Goal: Task Accomplishment & Management: Manage account settings

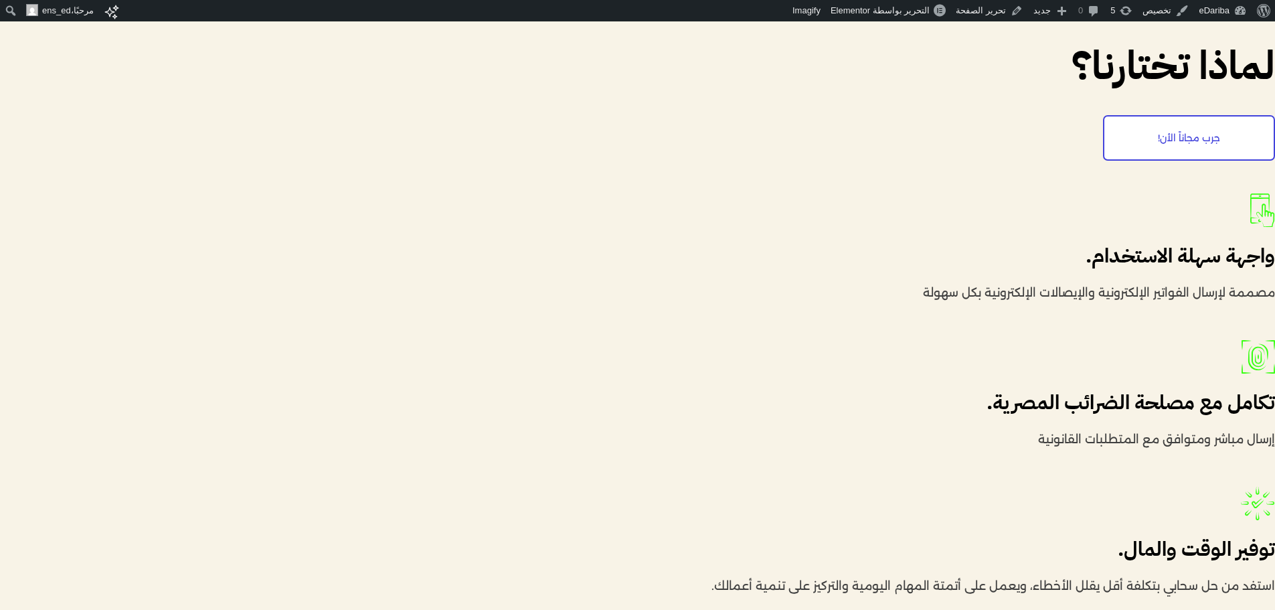
scroll to position [4217, 0]
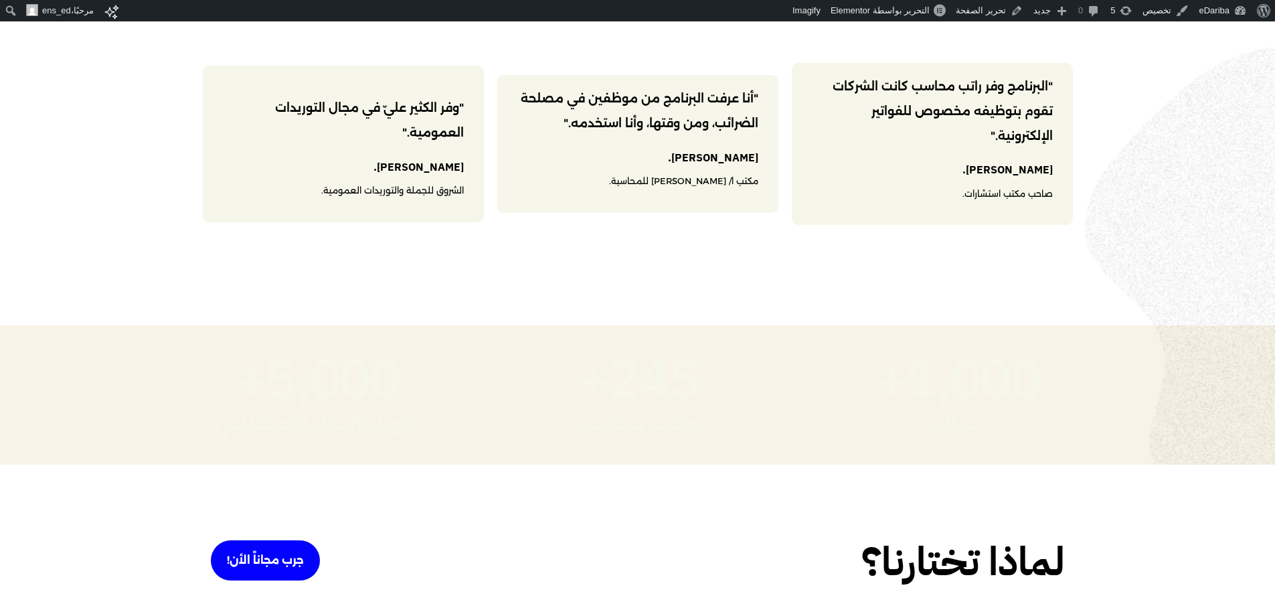
scroll to position [1562, 0]
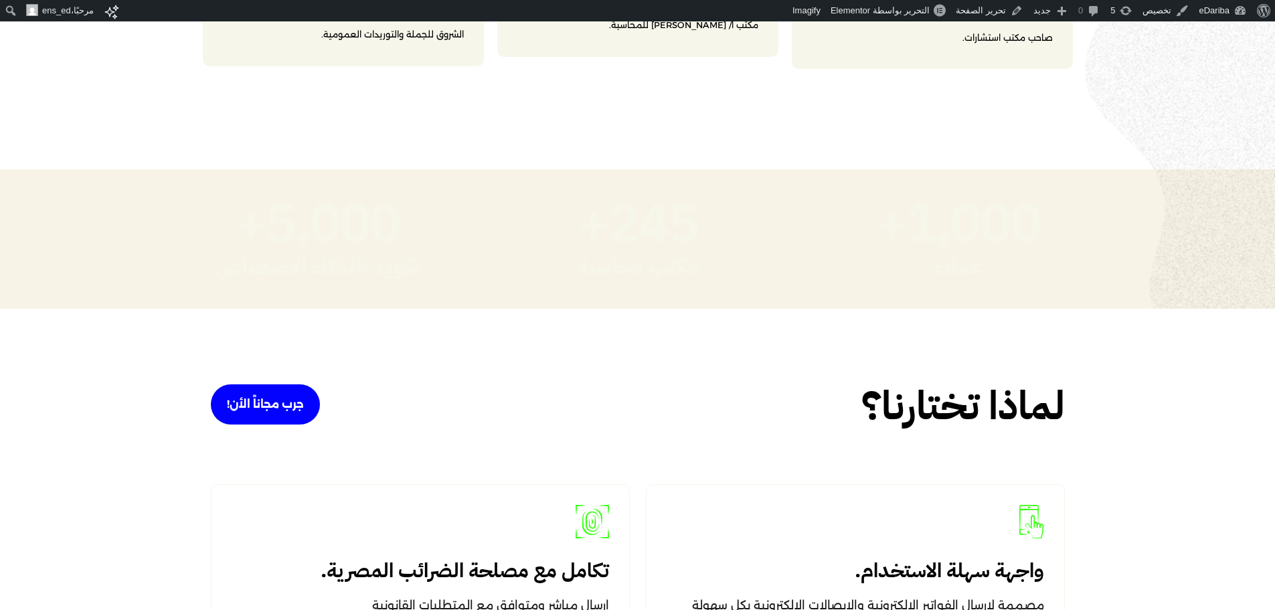
click at [888, 208] on span "+" at bounding box center [879, 223] width 55 height 55
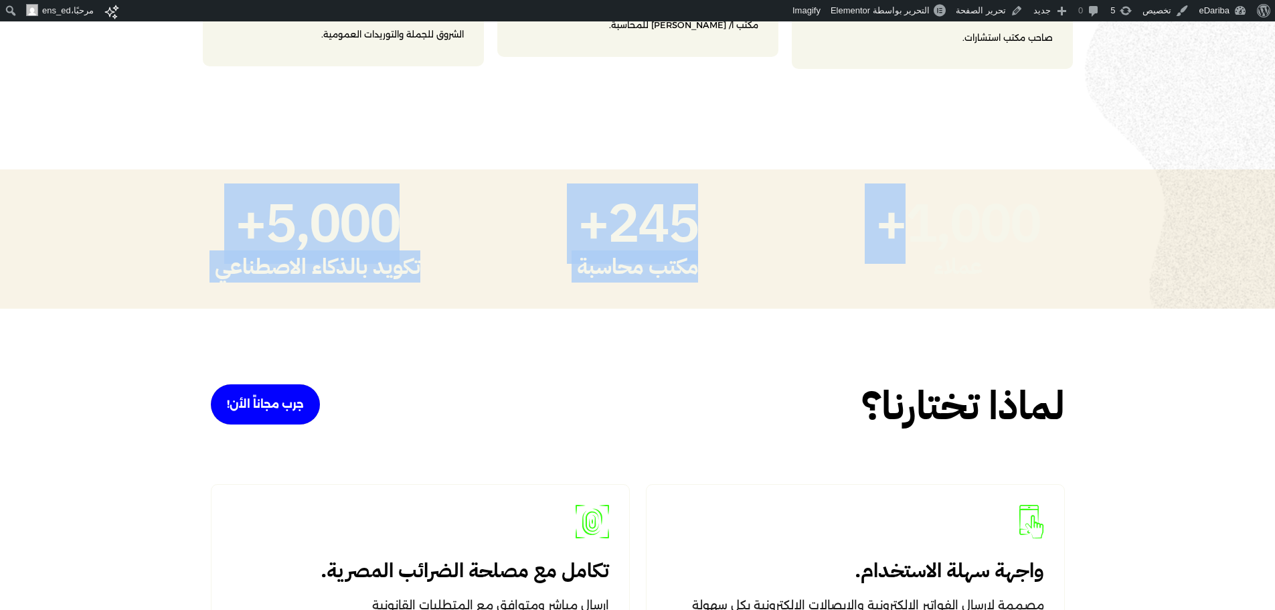
drag, startPoint x: 888, startPoint y: 208, endPoint x: 0, endPoint y: 223, distance: 887.8
click at [0, 223] on div "عملاء 1,000 + مكتب محاسبة 245 + تكويد بالذكاء الاصطناعي 5,000 +" at bounding box center [637, 238] width 1275 height 139
click at [317, 233] on span "5,000" at bounding box center [332, 223] width 135 height 55
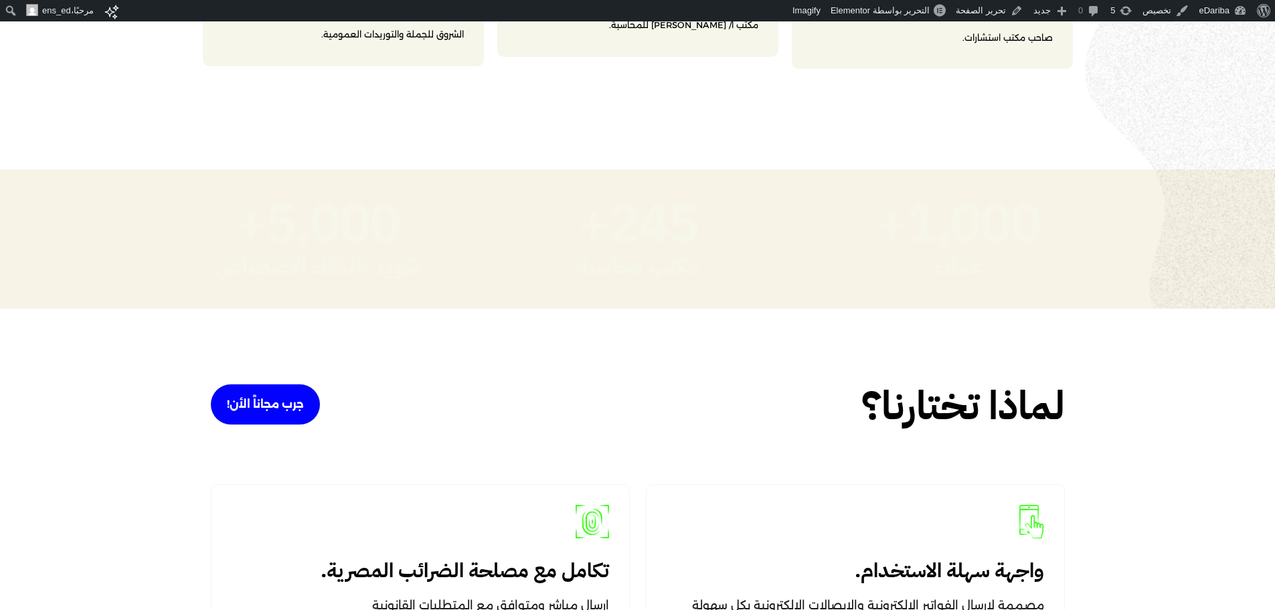
click at [323, 217] on span "5,000" at bounding box center [332, 223] width 135 height 55
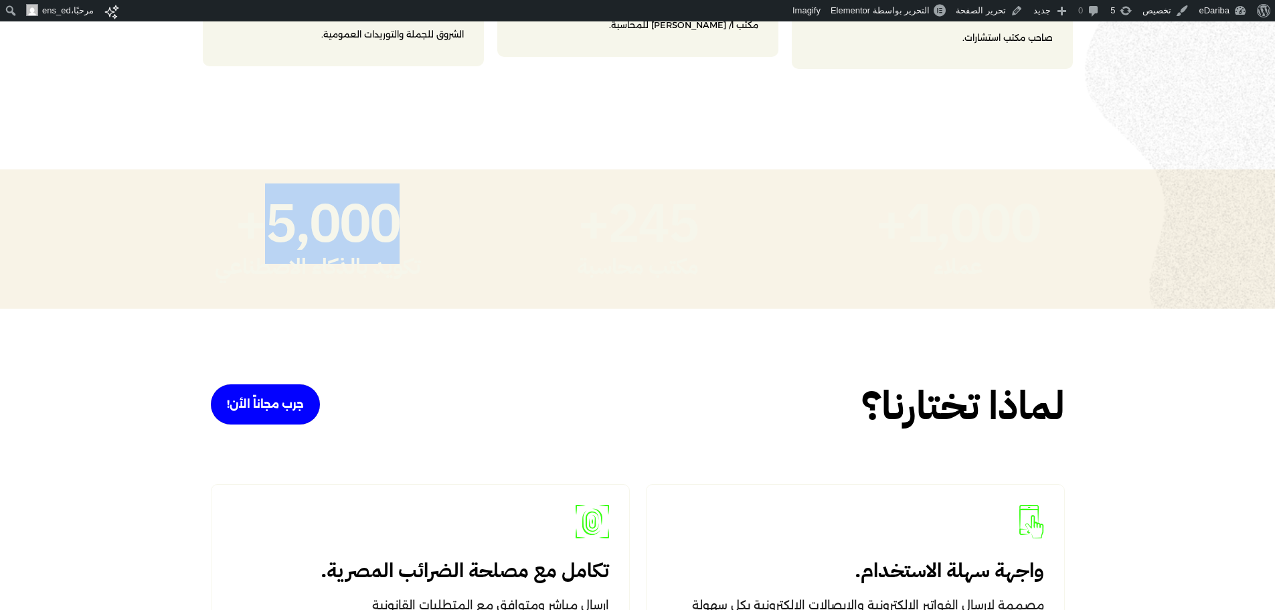
click at [323, 217] on span "5,000" at bounding box center [332, 223] width 135 height 55
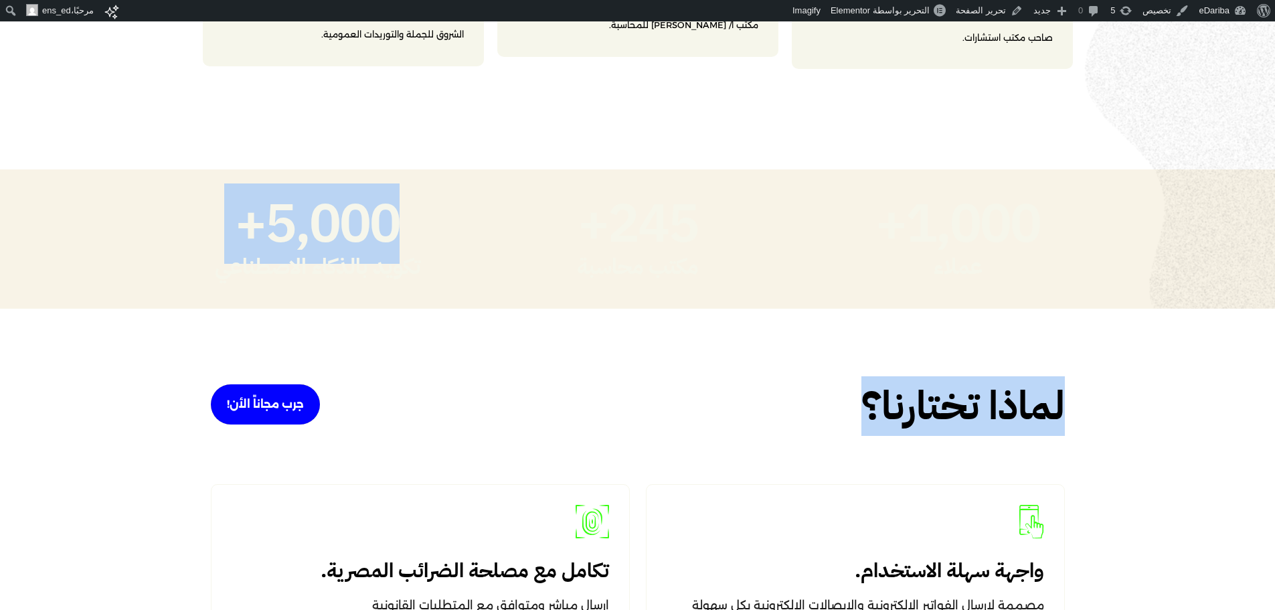
drag, startPoint x: 323, startPoint y: 217, endPoint x: 1044, endPoint y: 381, distance: 739.4
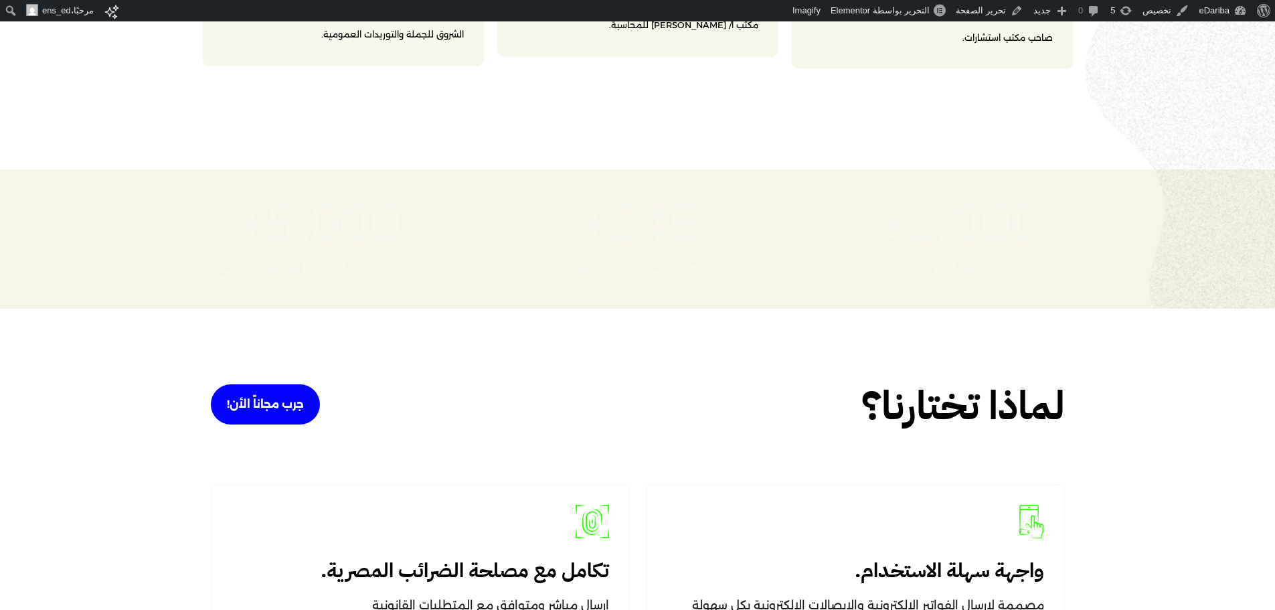
click at [529, 181] on div "عملاء 1,000 + مكتب محاسبة 245 + تكويد بالذكاء الاصطناعي 5,000 +" at bounding box center [638, 238] width 870 height 139
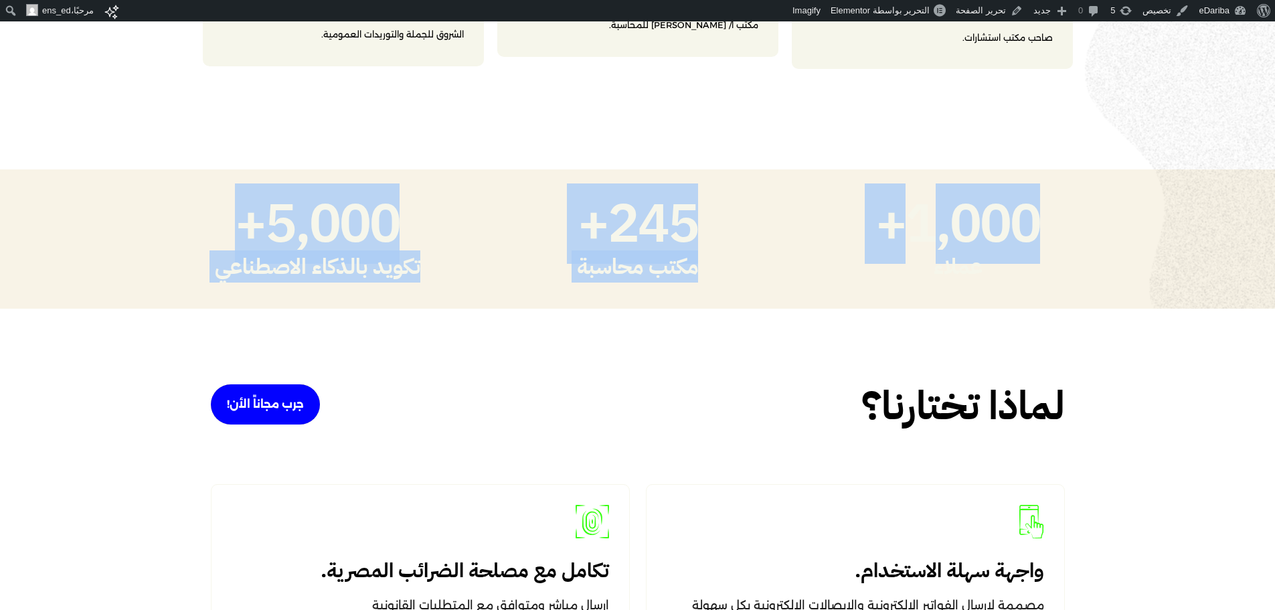
drag, startPoint x: 934, startPoint y: 210, endPoint x: 25, endPoint y: 210, distance: 909.1
click at [25, 210] on div "عملاء 1,000 + مكتب محاسبة 245 + تكويد بالذكاء الاصطناعي 5,000 +" at bounding box center [637, 238] width 1275 height 139
click at [662, 256] on div "مكتب محاسبة" at bounding box center [638, 267] width 214 height 30
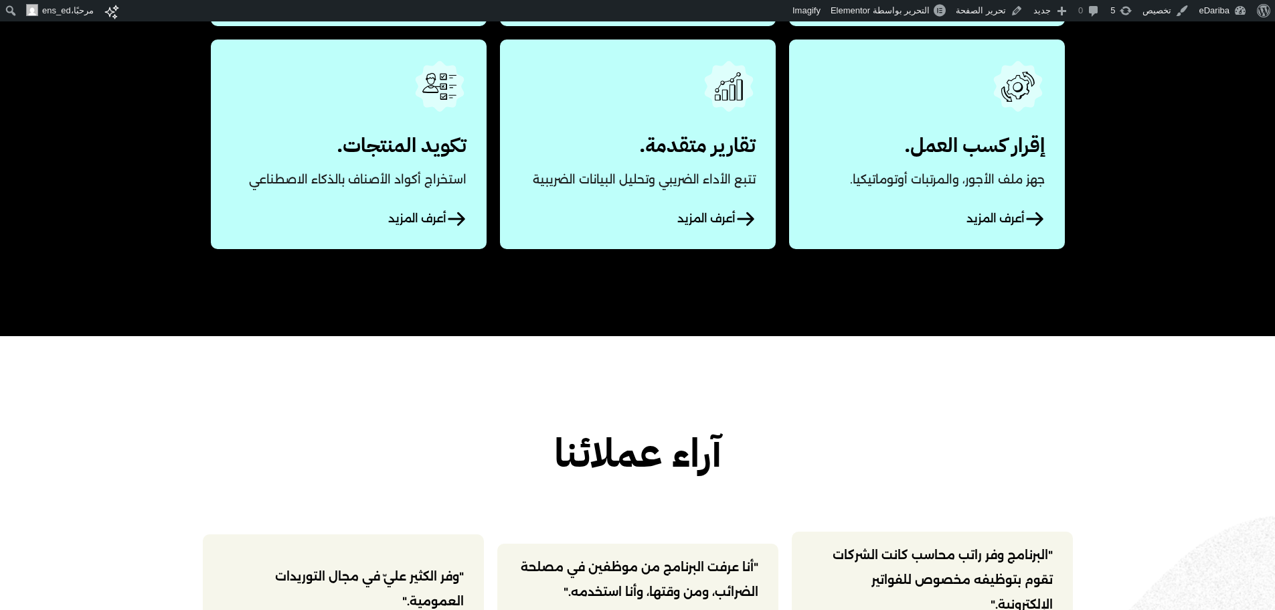
scroll to position [0, 0]
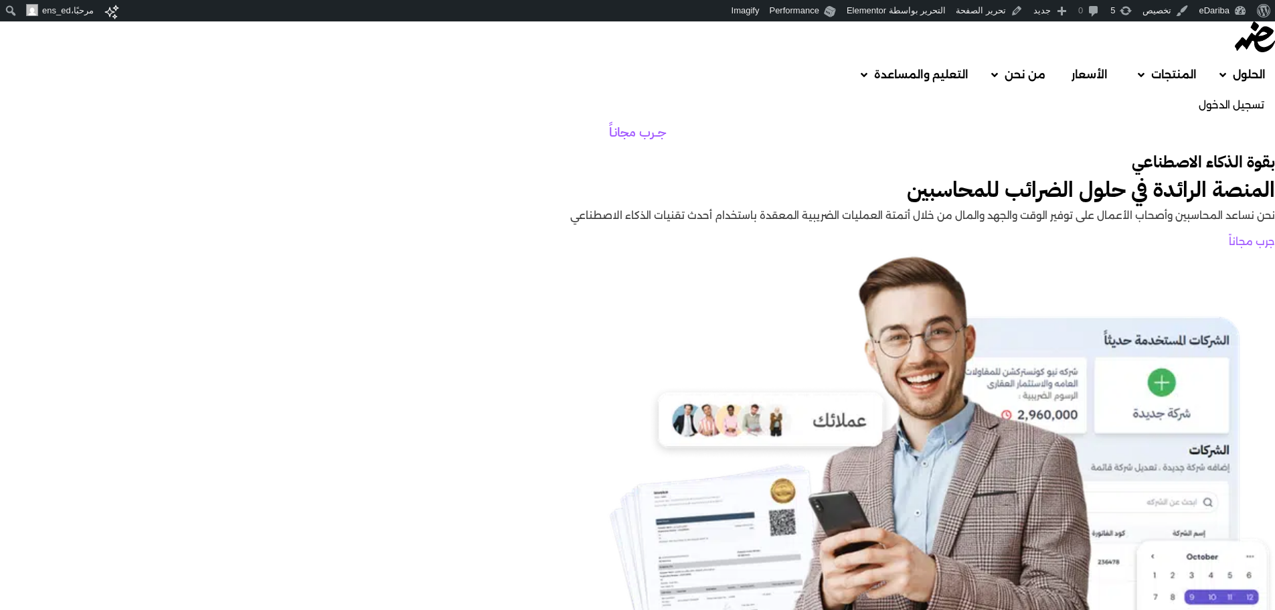
scroll to position [937, 0]
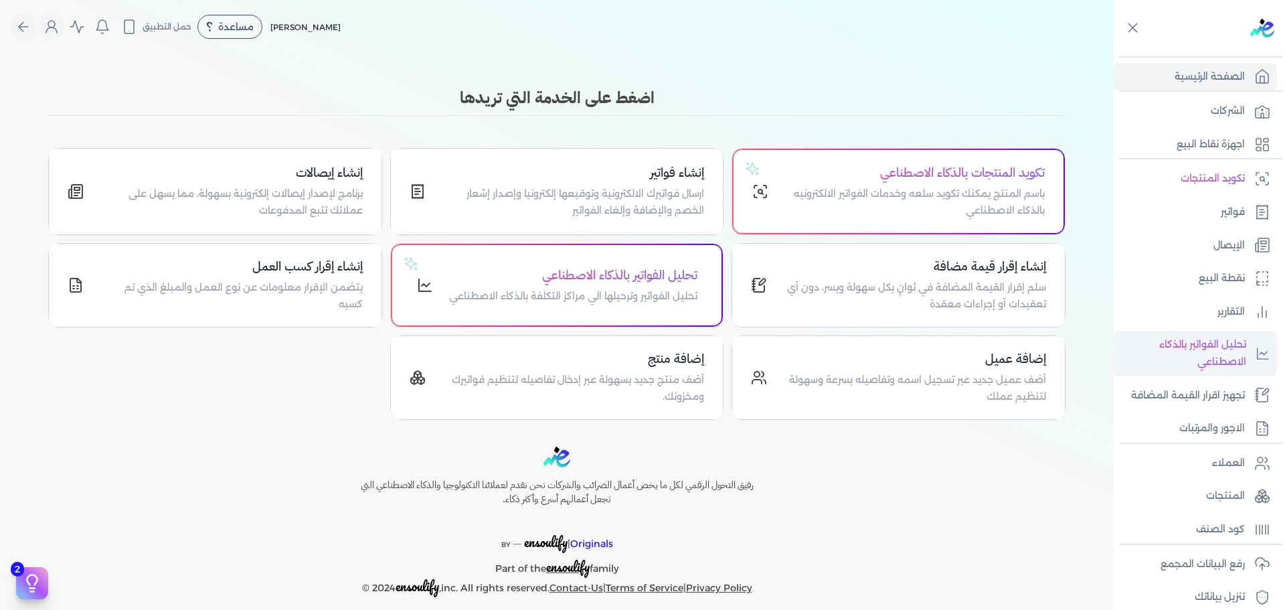
scroll to position [113, 0]
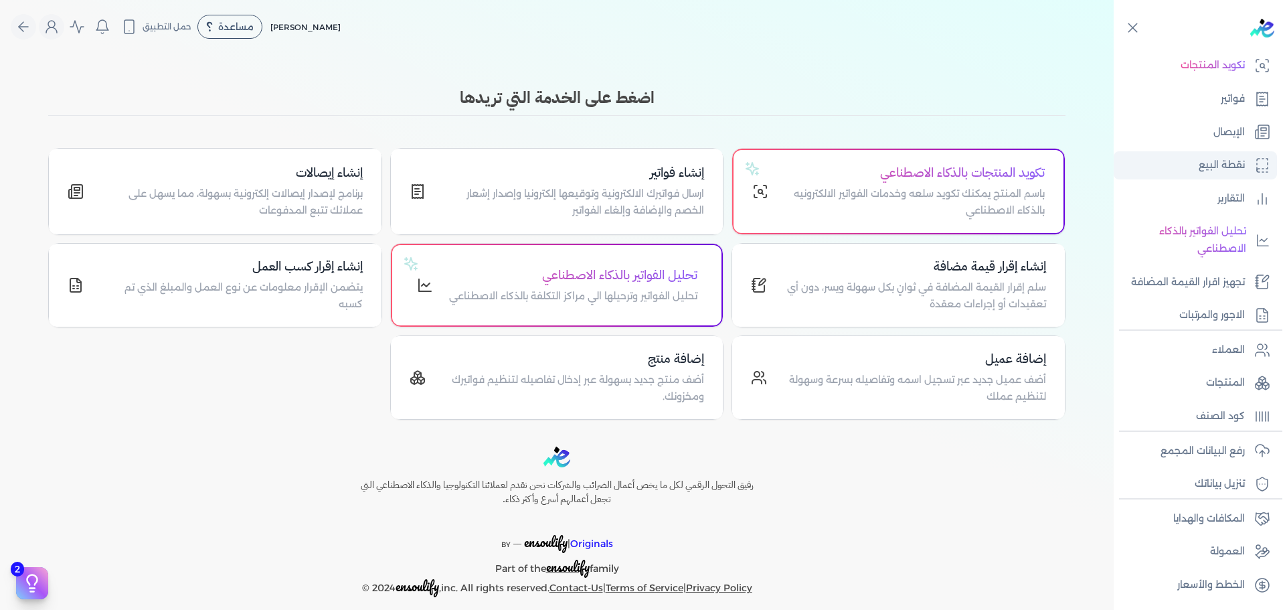
click at [1205, 160] on p "نقطة البيع" at bounding box center [1222, 165] width 46 height 17
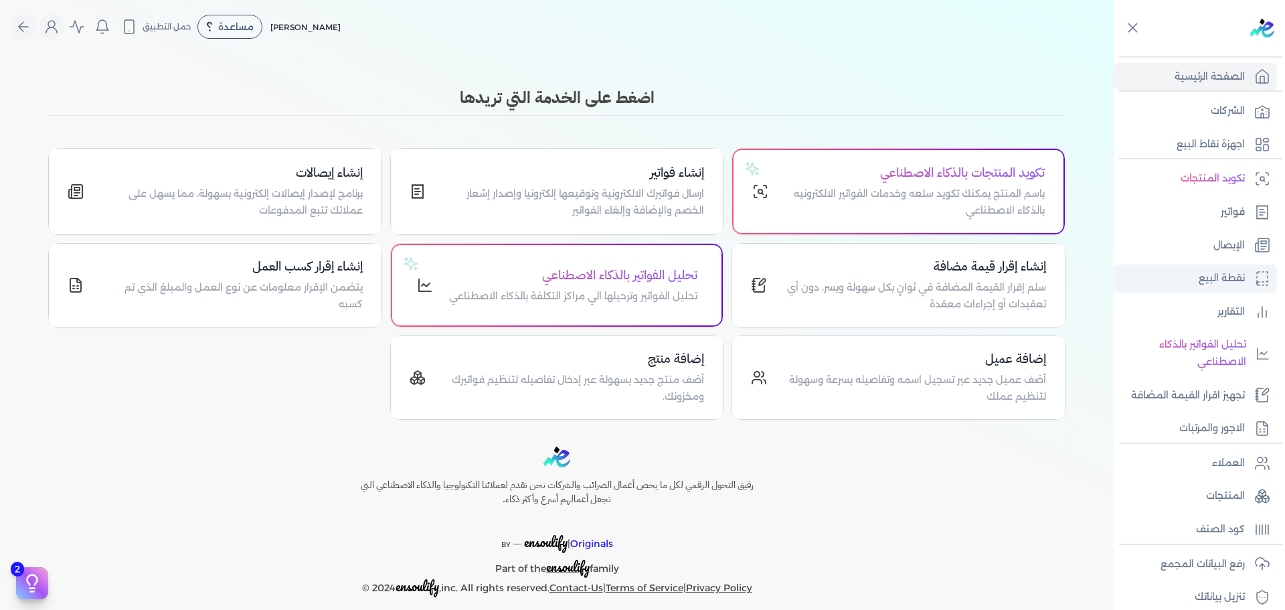
select select "EGP"
select select "EGS"
select select "B"
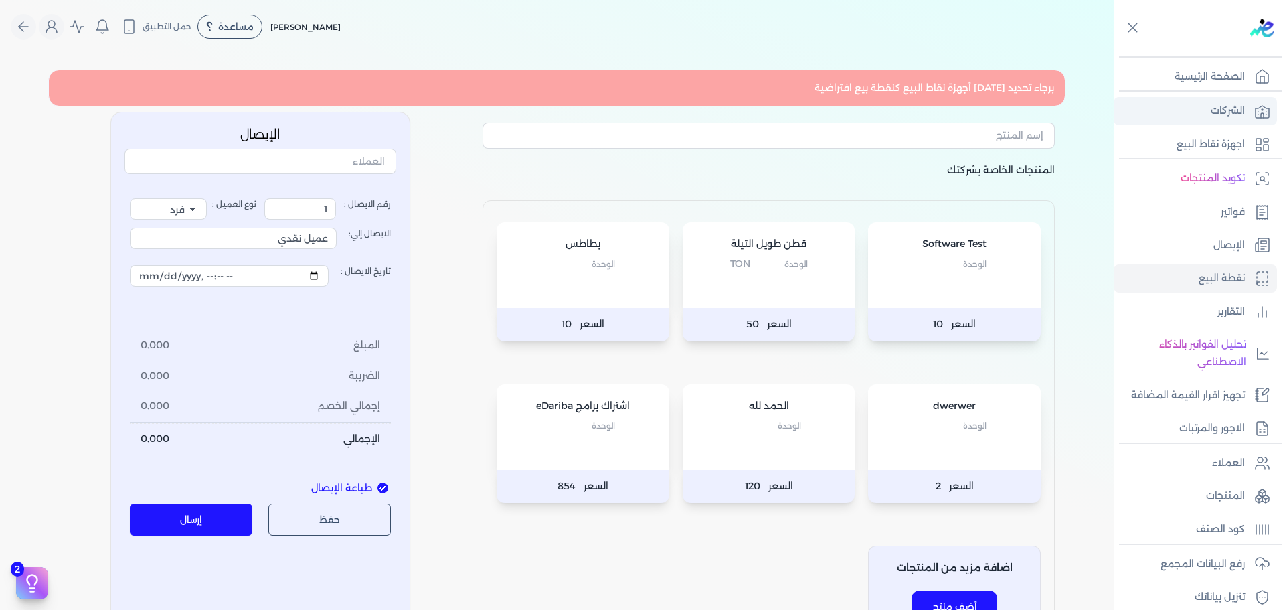
click at [1236, 124] on link "الشركات" at bounding box center [1195, 111] width 163 height 28
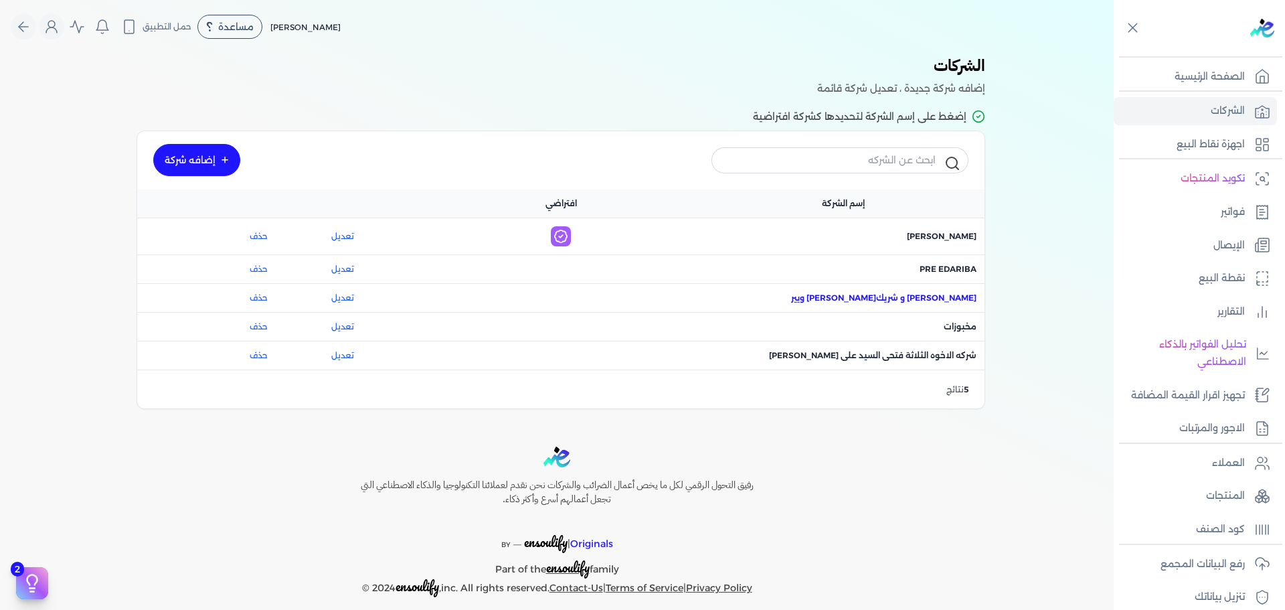
click at [958, 299] on span "اسم الشركة : احمد ربيع عنبر و شريكه فيوتشر ويير" at bounding box center [883, 298] width 185 height 12
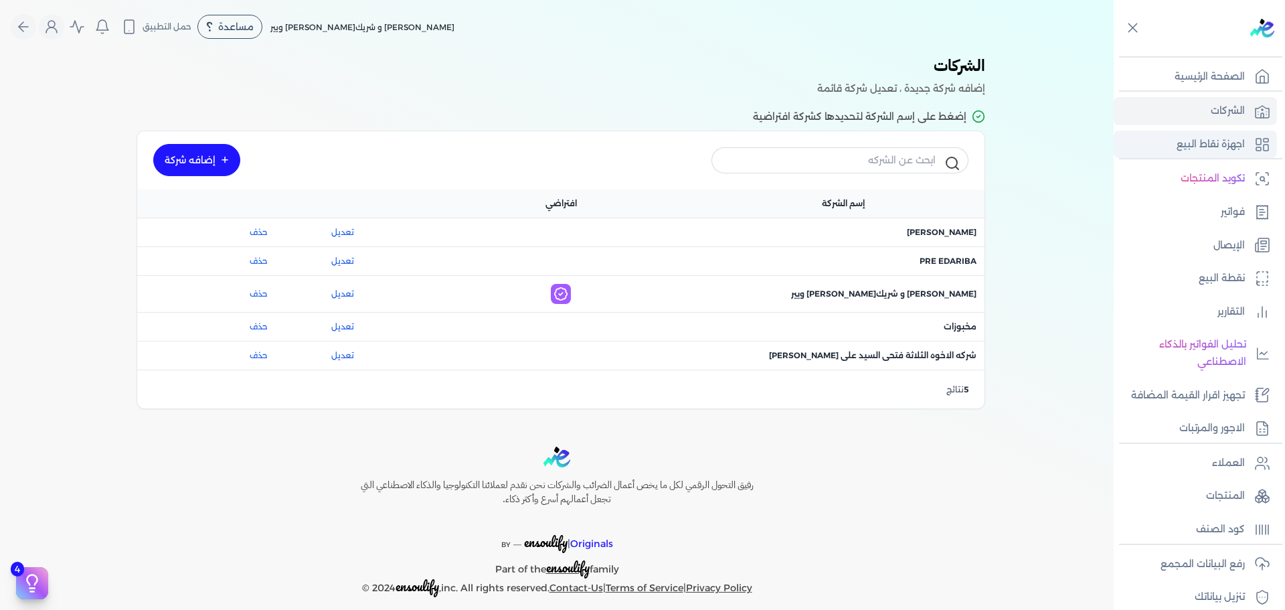
click at [1224, 137] on p "اجهزة نقاط البيع" at bounding box center [1211, 144] width 68 height 17
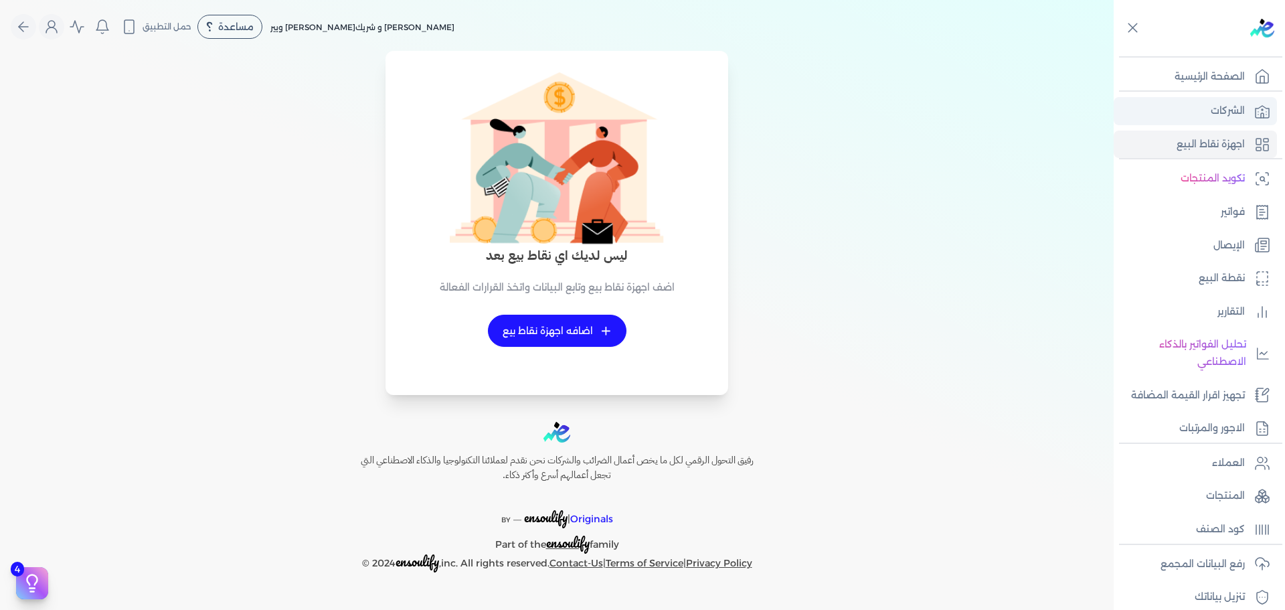
click at [1238, 100] on link "الشركات" at bounding box center [1195, 111] width 163 height 28
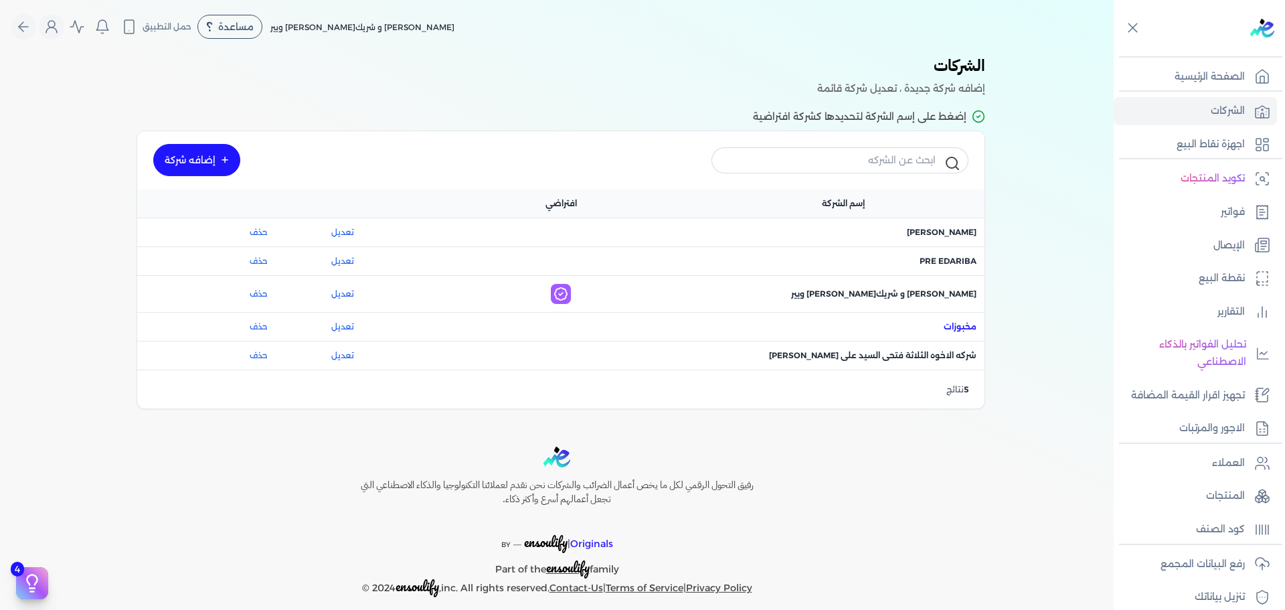
click at [974, 323] on span "اسم الشركة : مخبوزات" at bounding box center [960, 327] width 33 height 12
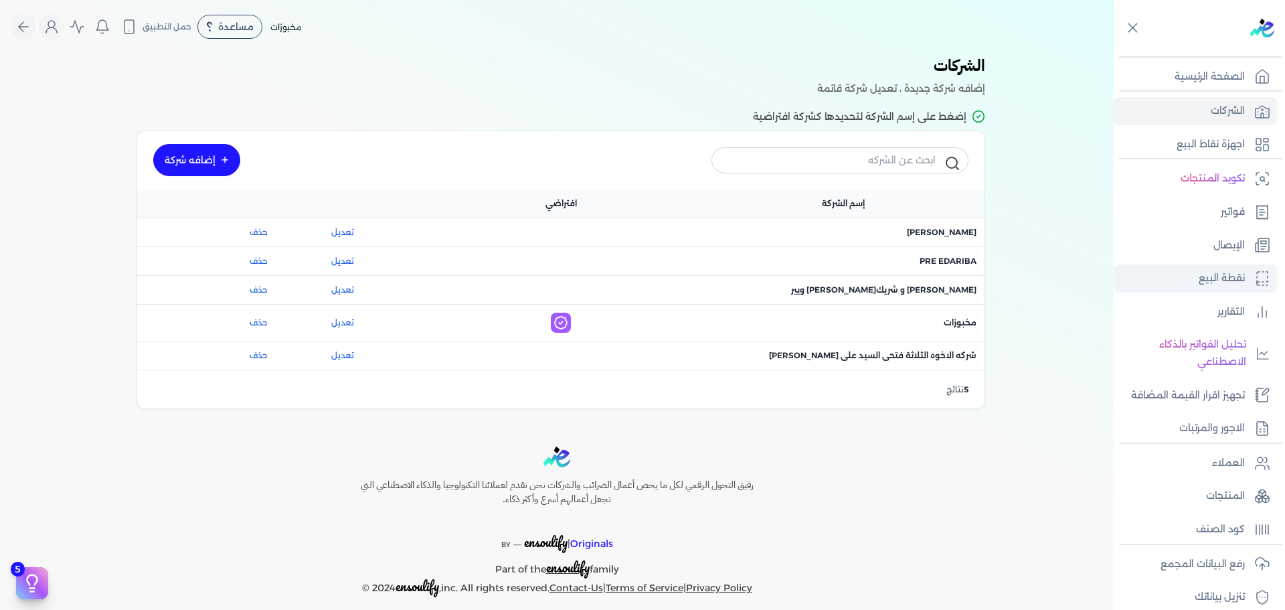
click at [1232, 276] on p "نقطة البيع" at bounding box center [1222, 278] width 46 height 17
select select "EGP"
select select "EGS"
select select "B"
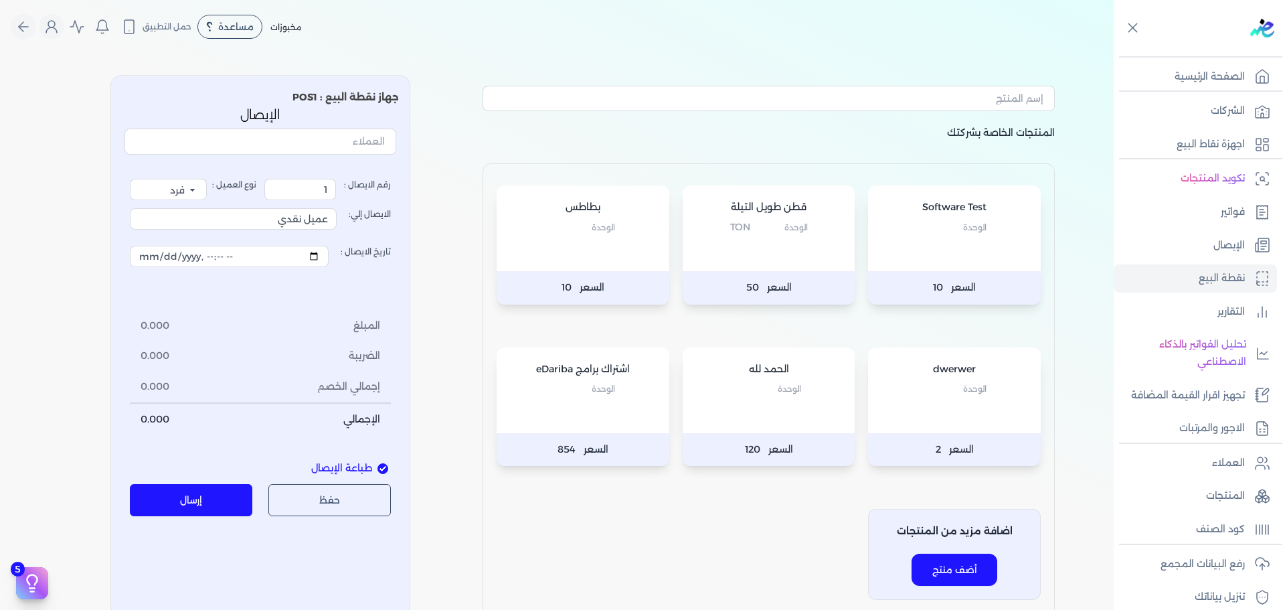
click at [1095, 111] on div "المنتجات الخاصة بشركتك Software Test الوحدة السعر 10 قطن طويل التيلة الوحدة Ton…" at bounding box center [557, 340] width 1114 height 552
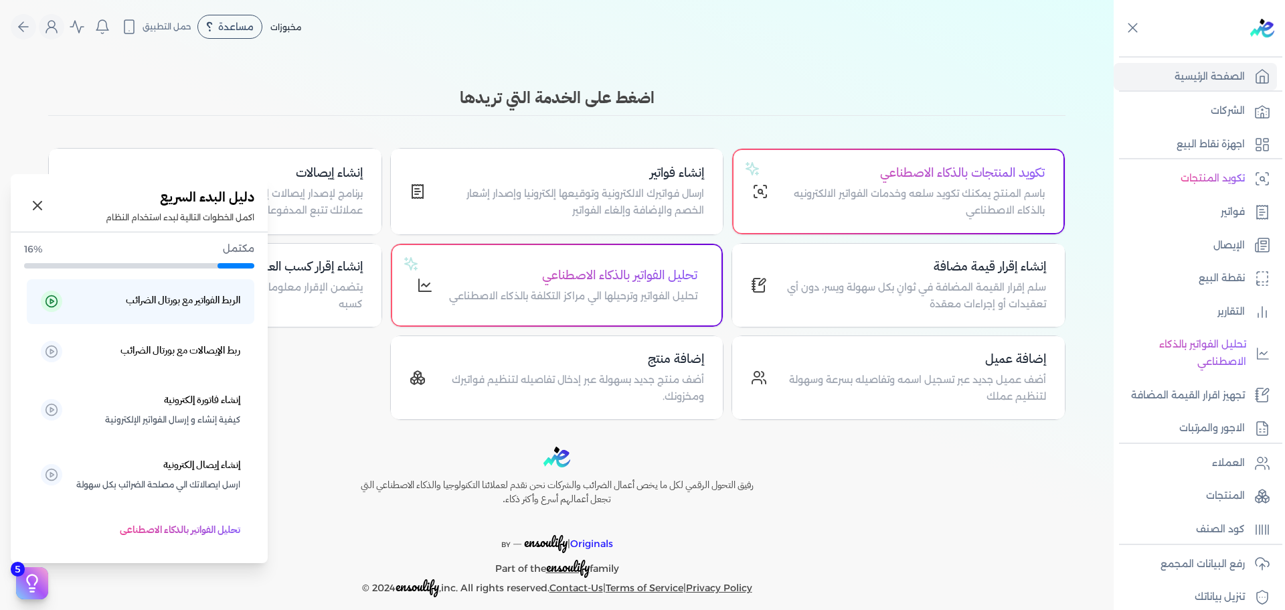
click at [35, 589] on icon at bounding box center [32, 583] width 20 height 20
click at [179, 351] on h5 "ربط الإيصالات مع بورتال الضرائب" at bounding box center [180, 350] width 120 height 17
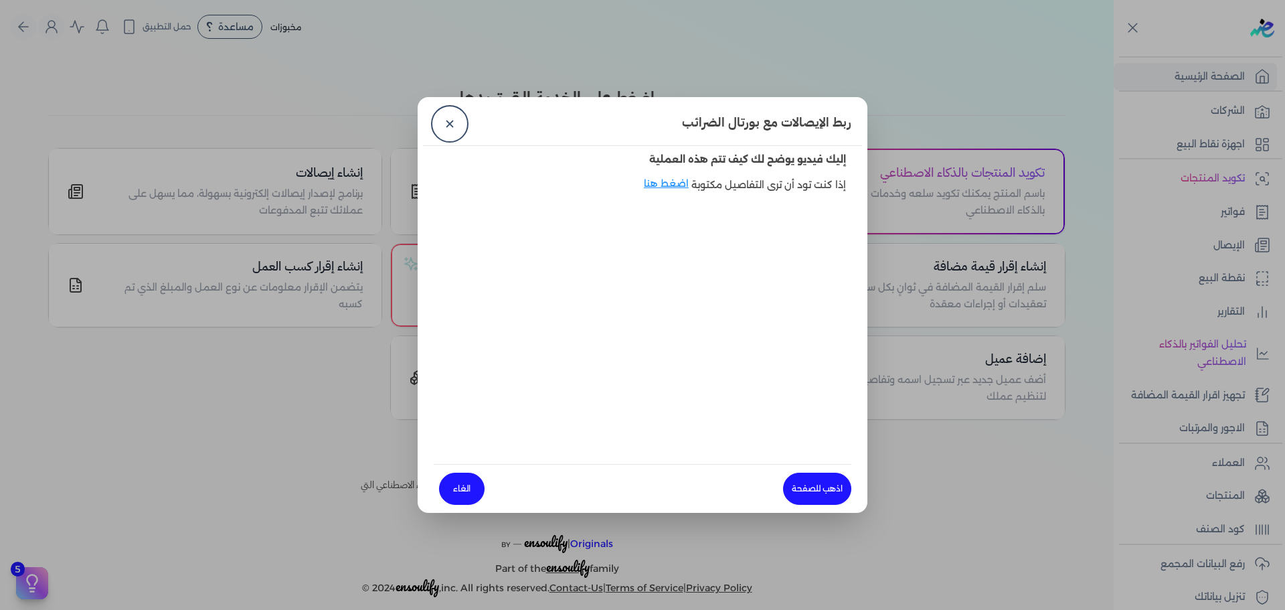
click at [454, 116] on link "✕" at bounding box center [450, 124] width 32 height 32
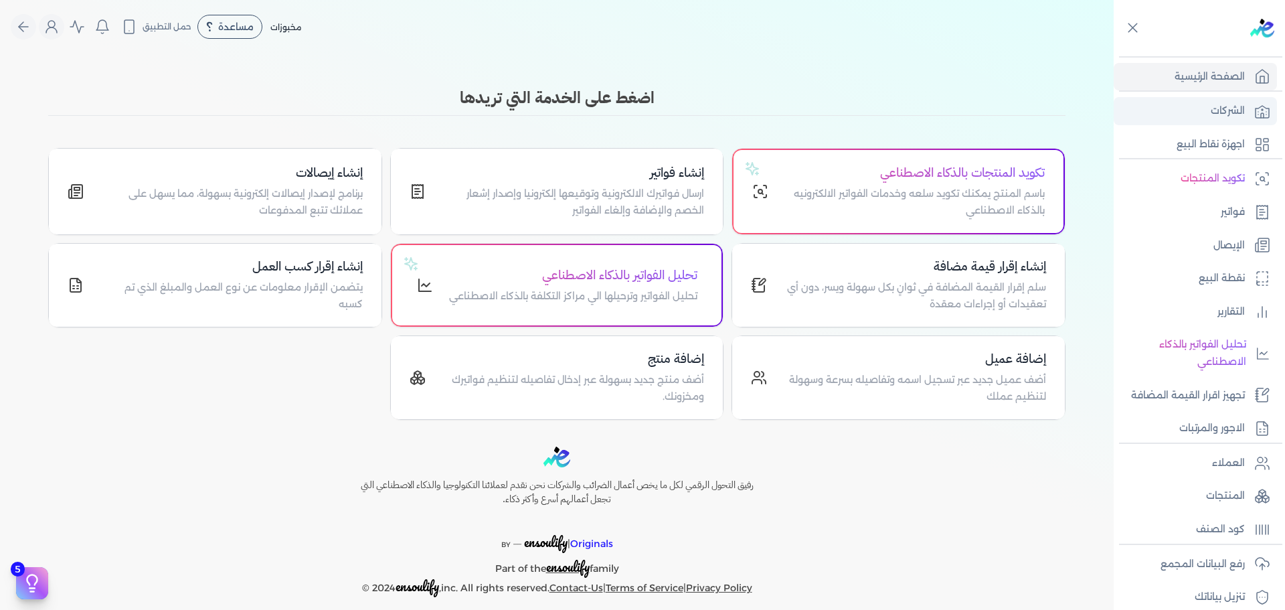
click at [1228, 112] on p "الشركات" at bounding box center [1228, 110] width 34 height 17
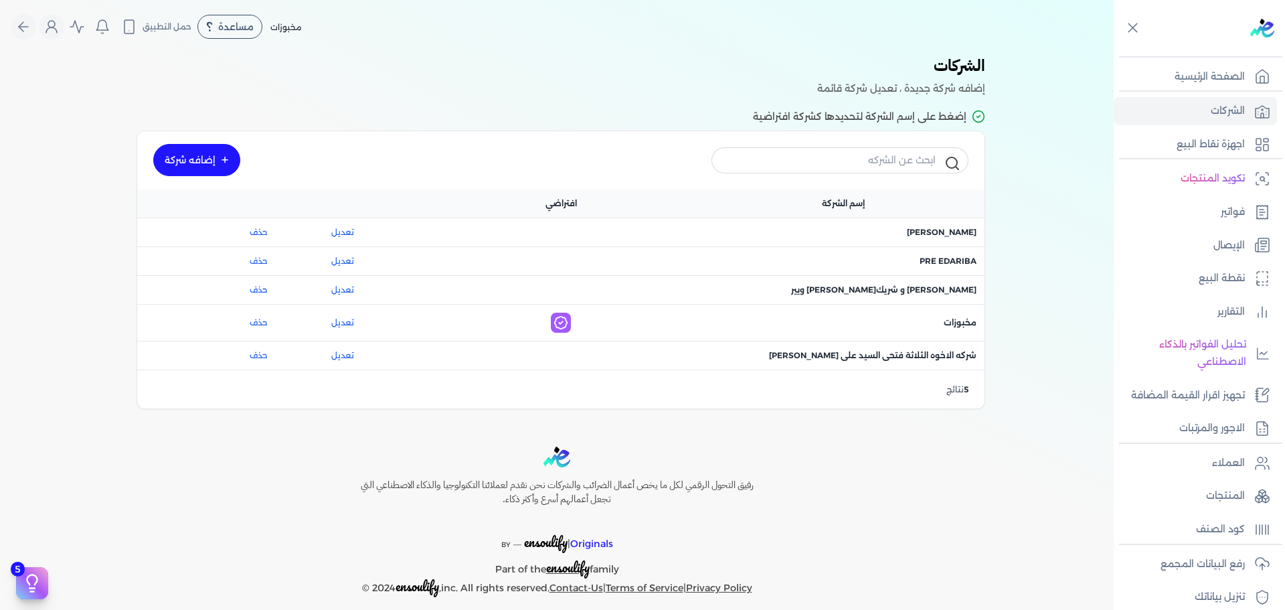
click at [204, 167] on link "إضافه شركة" at bounding box center [196, 160] width 87 height 32
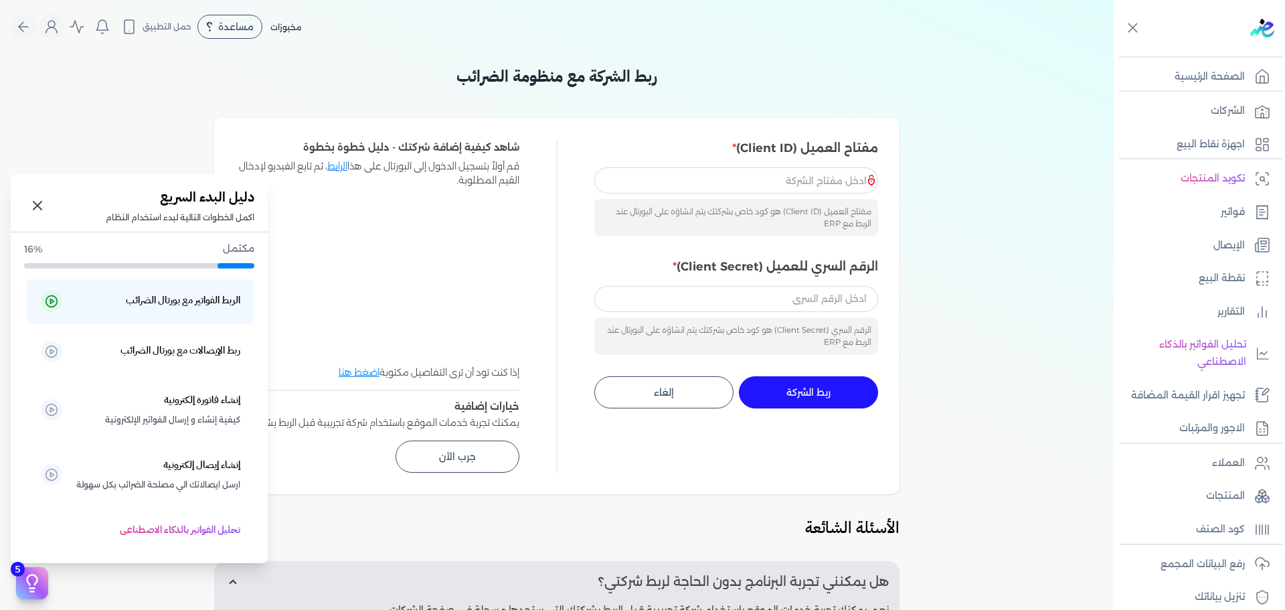
click at [44, 580] on button "5" at bounding box center [32, 583] width 32 height 32
click at [42, 208] on icon at bounding box center [37, 205] width 16 height 16
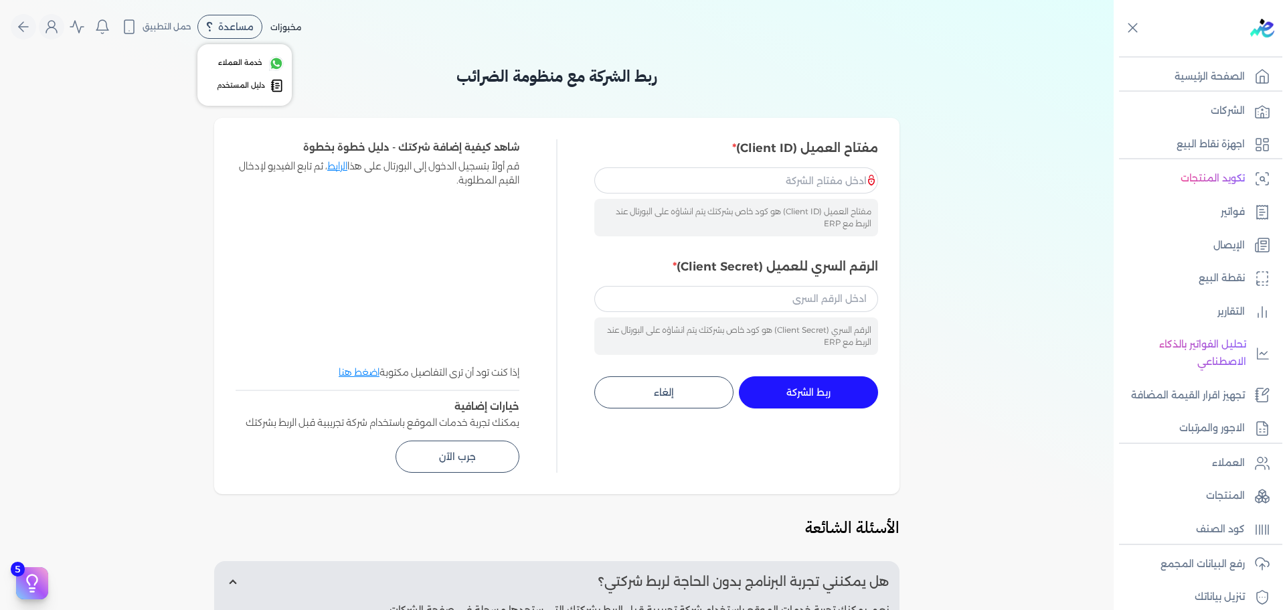
click at [226, 25] on span "مساعدة" at bounding box center [235, 26] width 35 height 9
click at [403, 69] on h3 "ربط الشركة مع منظومة الضرائب" at bounding box center [557, 76] width 686 height 24
click at [1133, 25] on icon at bounding box center [1133, 27] width 17 height 17
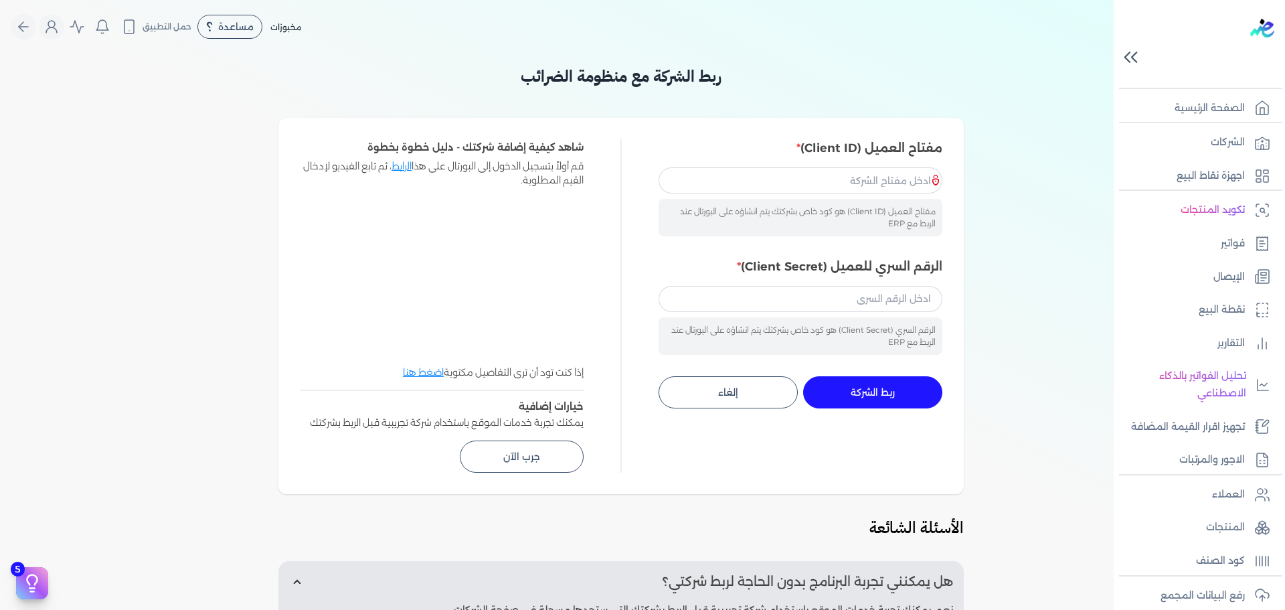
click at [1219, 160] on ul "الشركات اجهزة نقاط البيع" at bounding box center [1195, 159] width 163 height 61
click at [1218, 163] on link "اجهزة نقاط البيع" at bounding box center [1195, 176] width 163 height 28
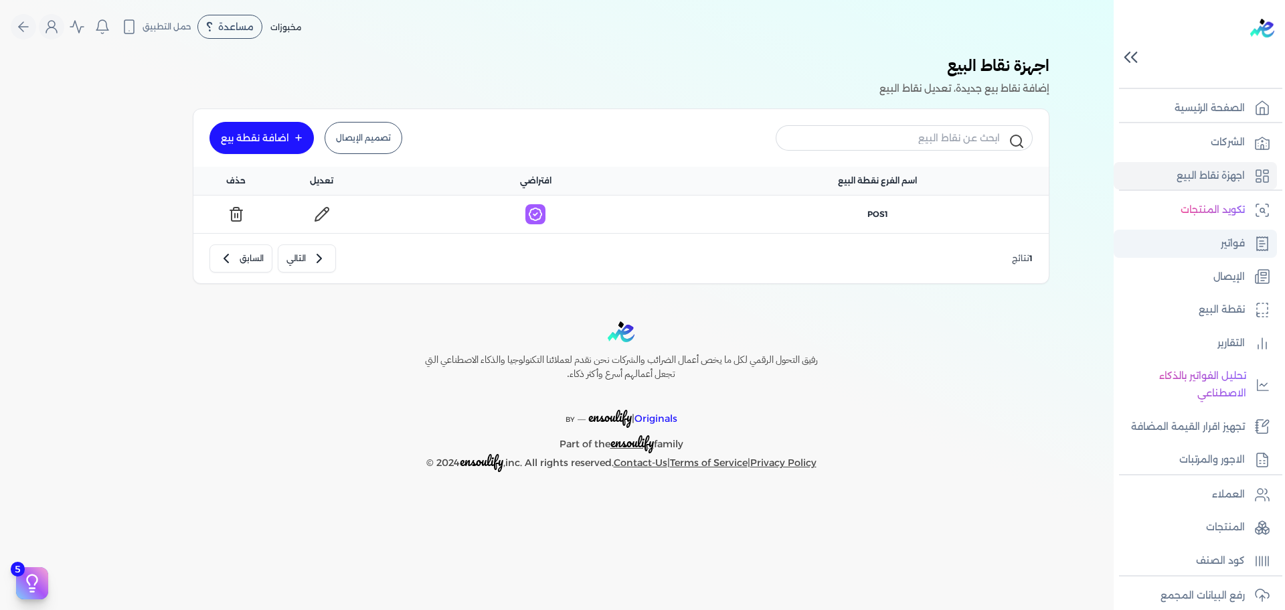
scroll to position [145, 0]
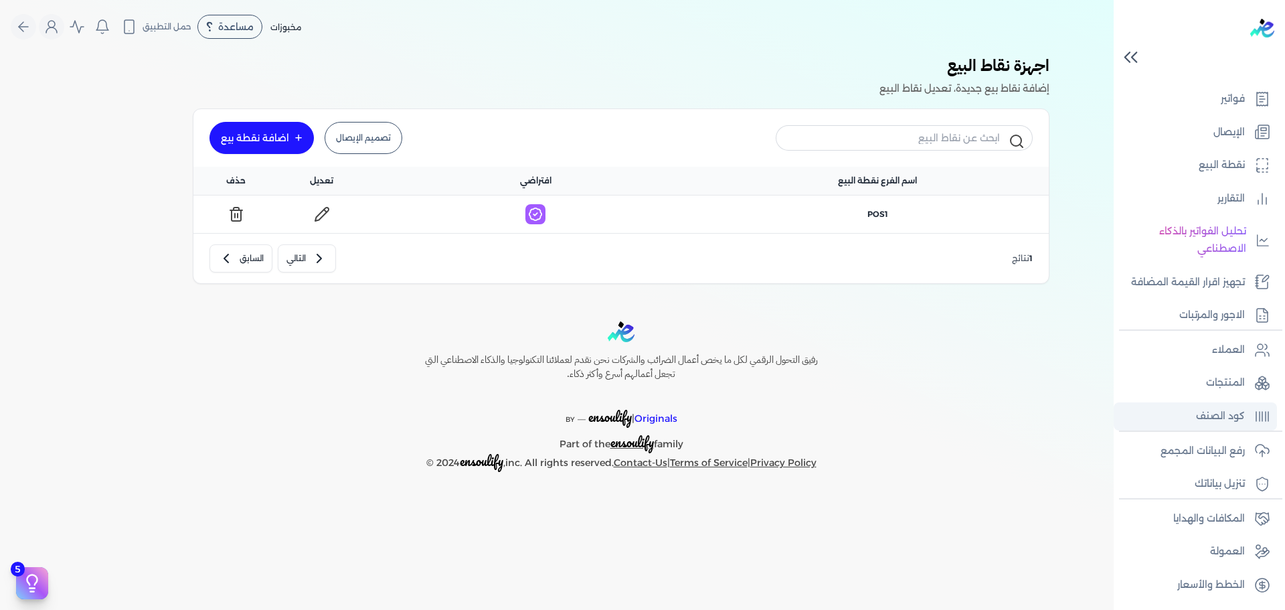
click at [1230, 412] on p "كود الصنف" at bounding box center [1220, 416] width 49 height 17
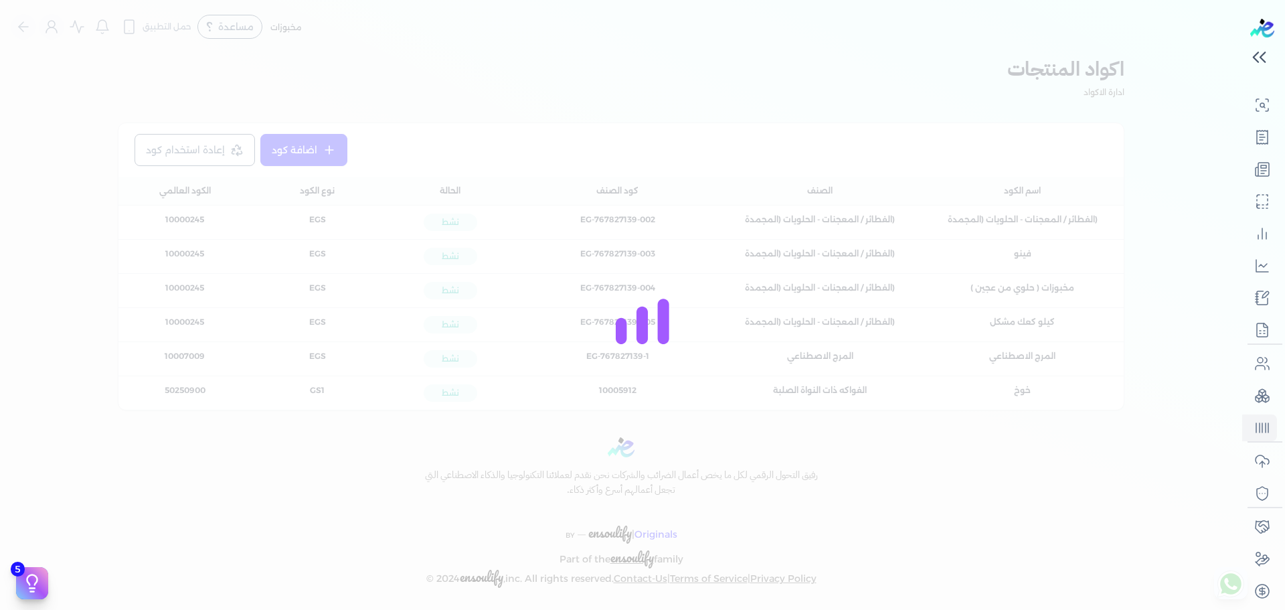
scroll to position [102, 0]
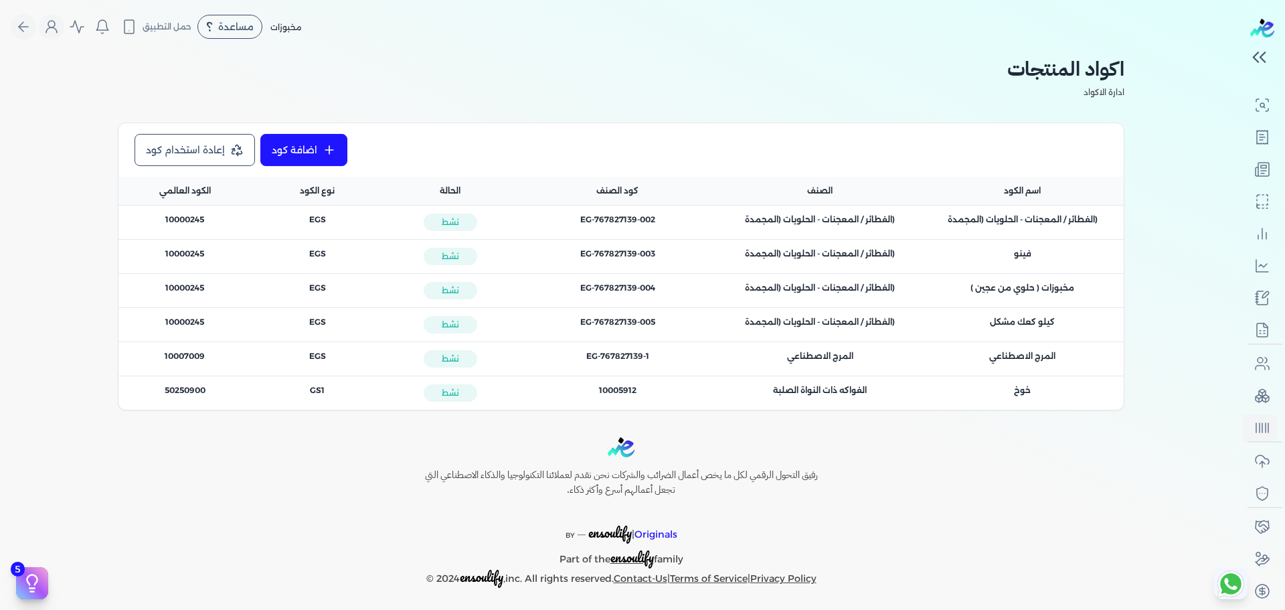
drag, startPoint x: 569, startPoint y: 211, endPoint x: 694, endPoint y: 230, distance: 125.9
click at [694, 230] on div "كود الصنف : EG-767827139-002" at bounding box center [618, 222] width 202 height 33
drag, startPoint x: 1109, startPoint y: 216, endPoint x: 980, endPoint y: 388, distance: 214.2
click at [980, 386] on div "اسم المنتج : (الفطائر / المعجنات - الحلويات (المجمدة الصنف : (الفطائر / المعجنا…" at bounding box center [620, 307] width 1005 height 205
click at [979, 388] on div "اسم المنتج : خوخ" at bounding box center [1023, 390] width 170 height 12
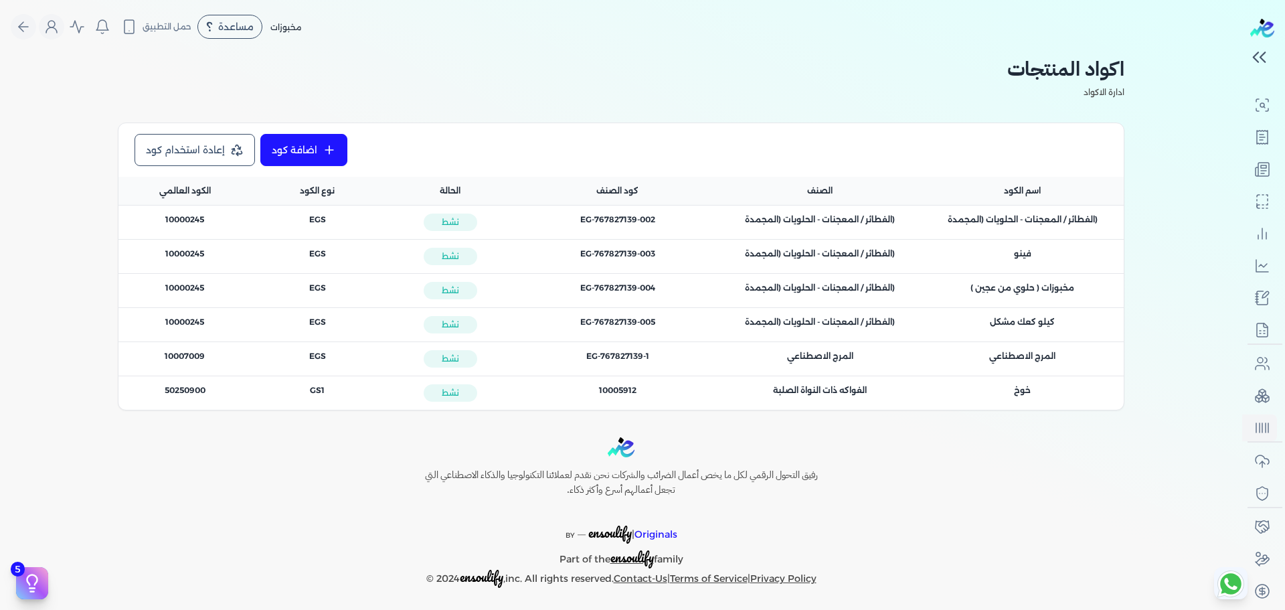
drag, startPoint x: 1075, startPoint y: 325, endPoint x: 1000, endPoint y: 324, distance: 75.0
click at [1000, 324] on div "اسم المنتج : كيلو كعك مشكل" at bounding box center [1023, 322] width 170 height 12
drag, startPoint x: 228, startPoint y: 199, endPoint x: 215, endPoint y: 218, distance: 22.7
click at [210, 198] on div "الكود العالمي" at bounding box center [184, 191] width 133 height 28
drag, startPoint x: 220, startPoint y: 230, endPoint x: 165, endPoint y: 226, distance: 55.7
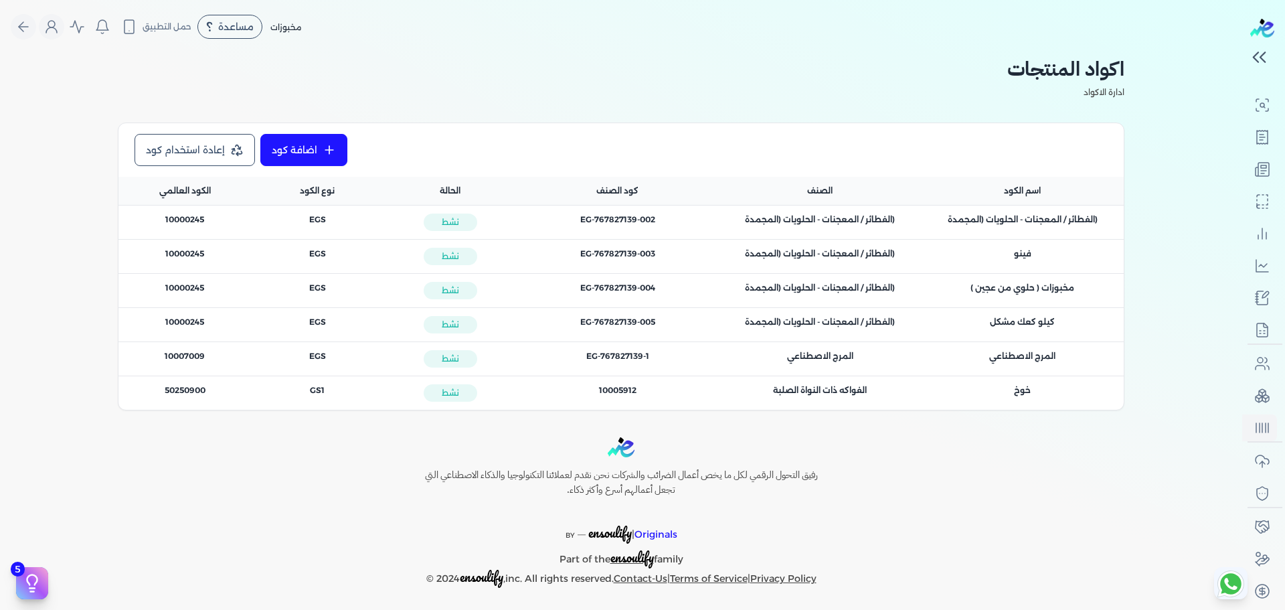
click at [165, 226] on div "الكود العام : 10000245" at bounding box center [184, 222] width 133 height 33
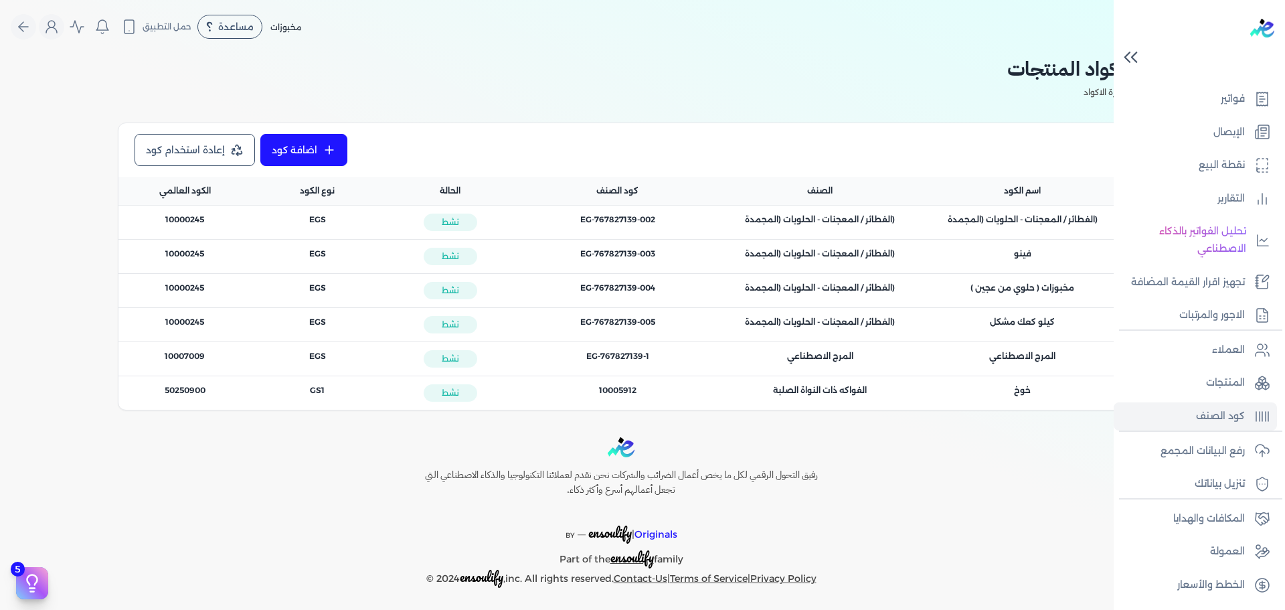
scroll to position [106, 0]
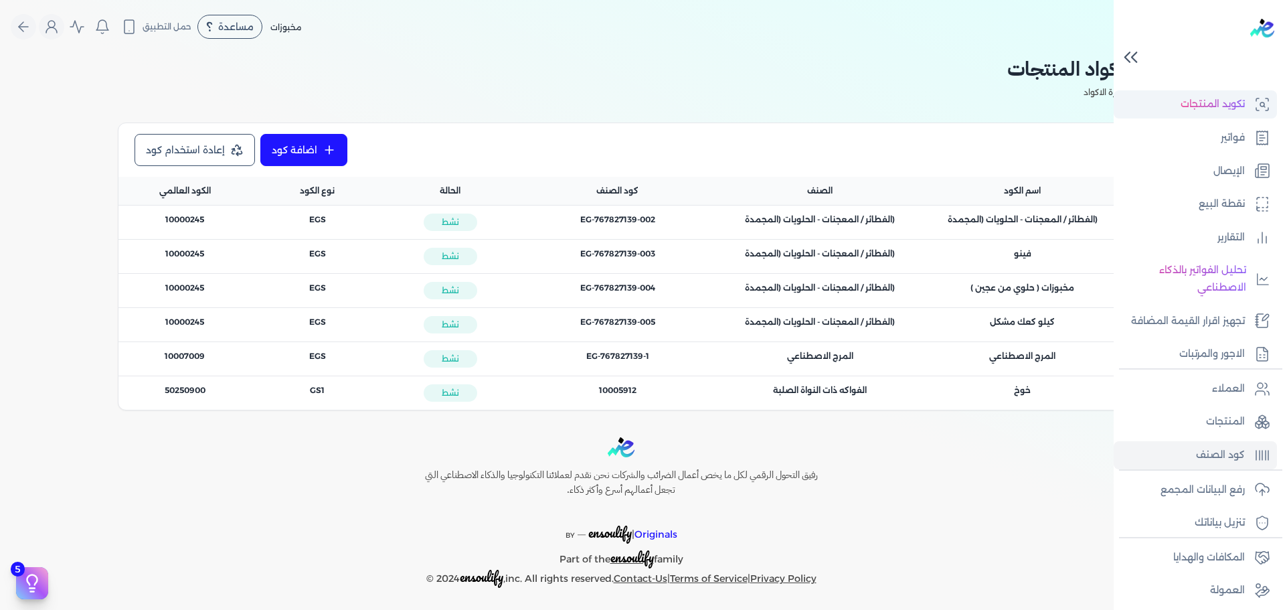
click at [1237, 99] on p "تكويد المنتجات" at bounding box center [1213, 104] width 64 height 17
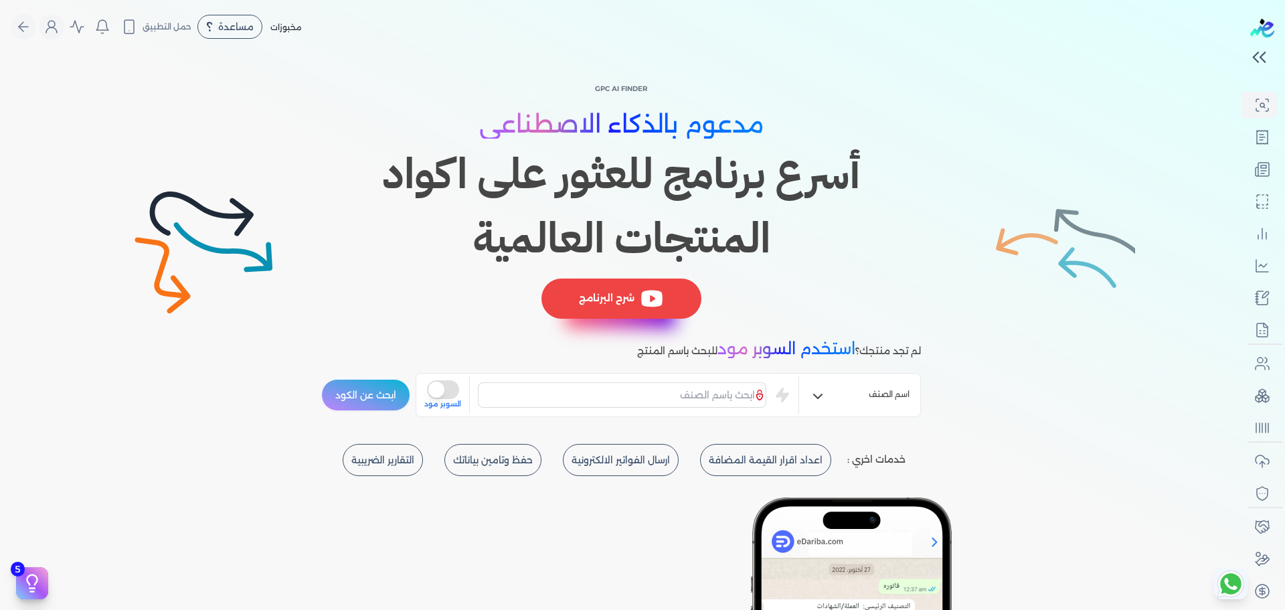
scroll to position [102, 0]
drag, startPoint x: 725, startPoint y: 142, endPoint x: 416, endPoint y: 245, distance: 325.4
click at [416, 245] on h1 "أسرع برنامج للعثور على اكواد المنتجات العالمية" at bounding box center [621, 206] width 600 height 129
click at [682, 389] on input "text" at bounding box center [622, 394] width 289 height 25
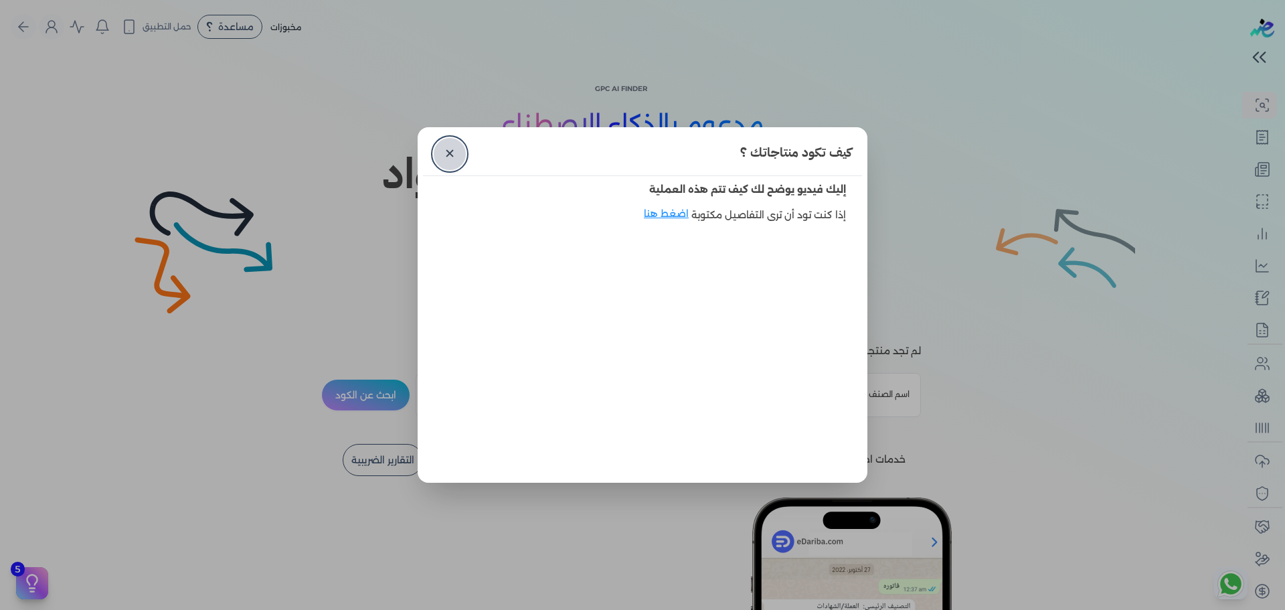
click at [458, 153] on link "✕" at bounding box center [450, 154] width 32 height 32
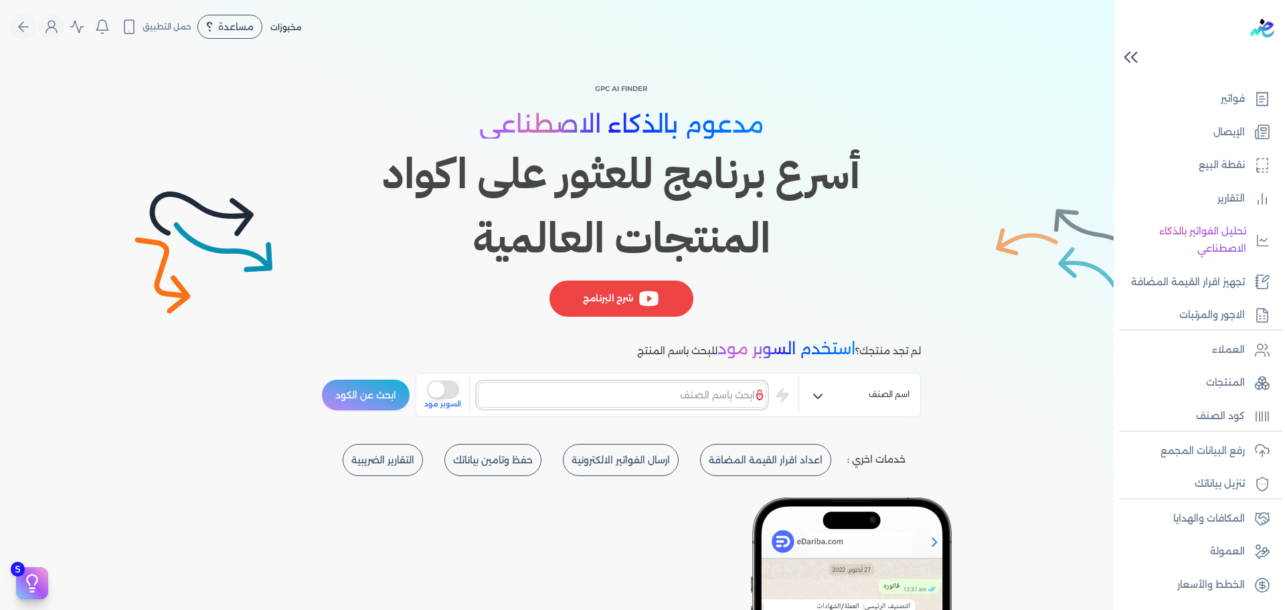
scroll to position [106, 0]
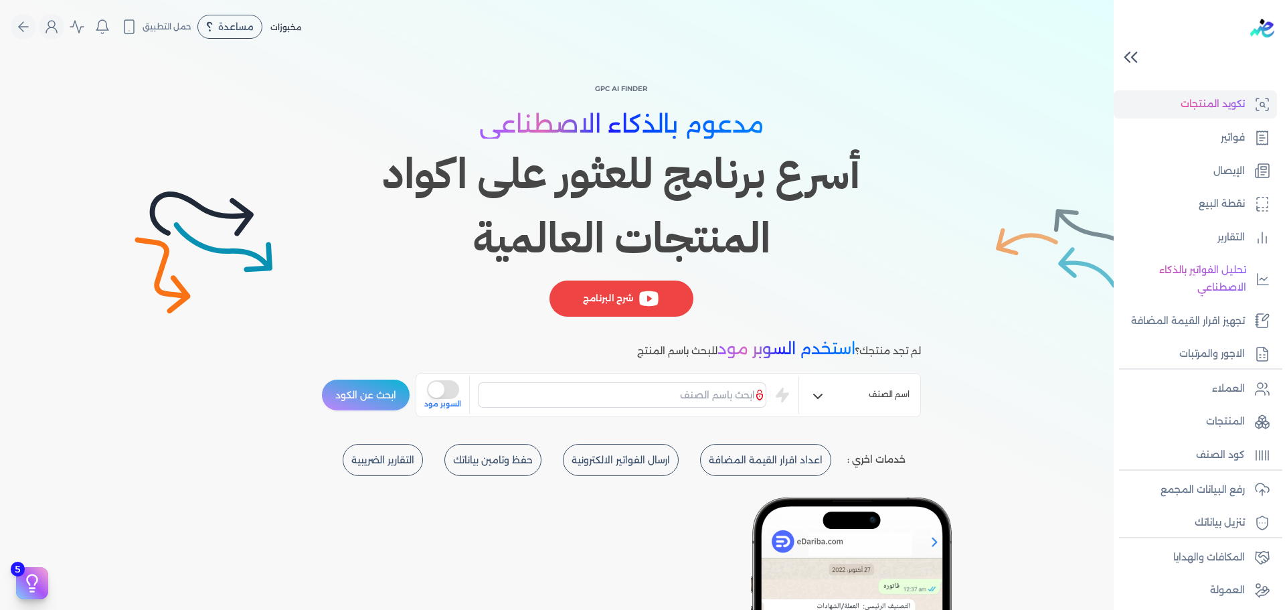
click at [1125, 53] on icon at bounding box center [1130, 57] width 23 height 23
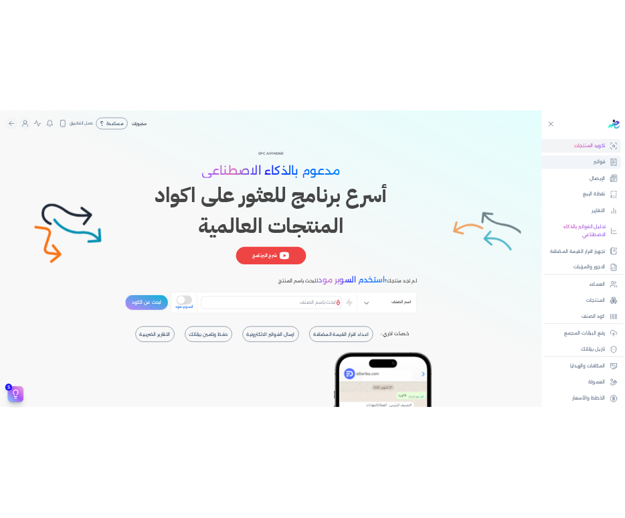
scroll to position [0, 0]
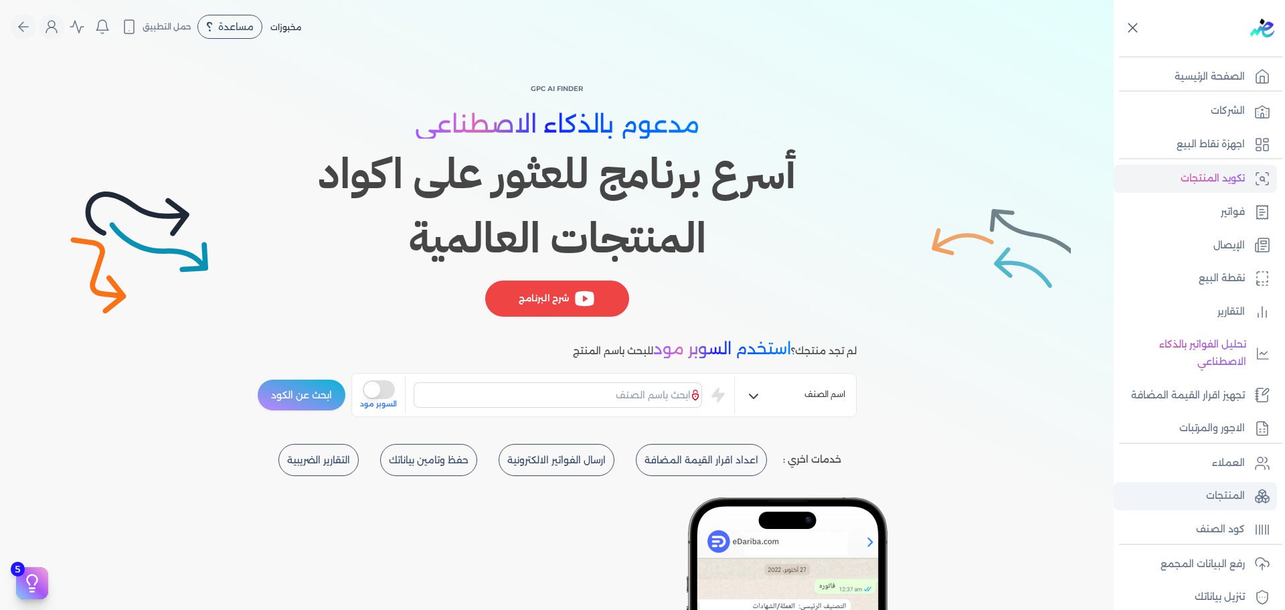
click at [1230, 491] on p "المنتجات" at bounding box center [1225, 495] width 39 height 17
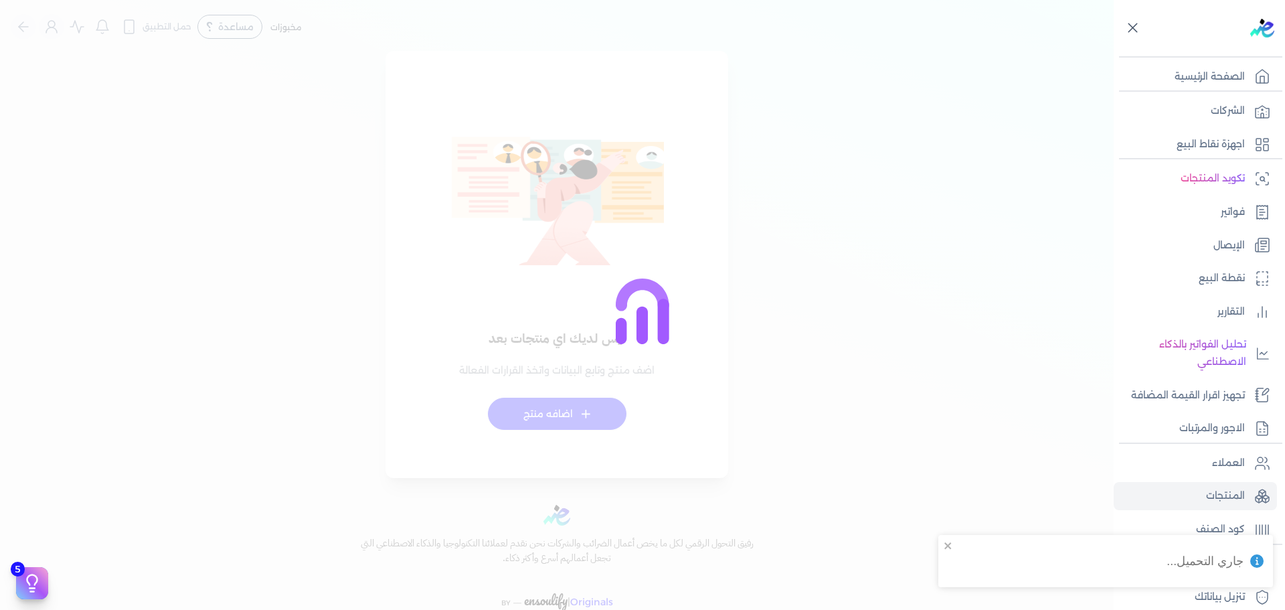
checkbox input "false"
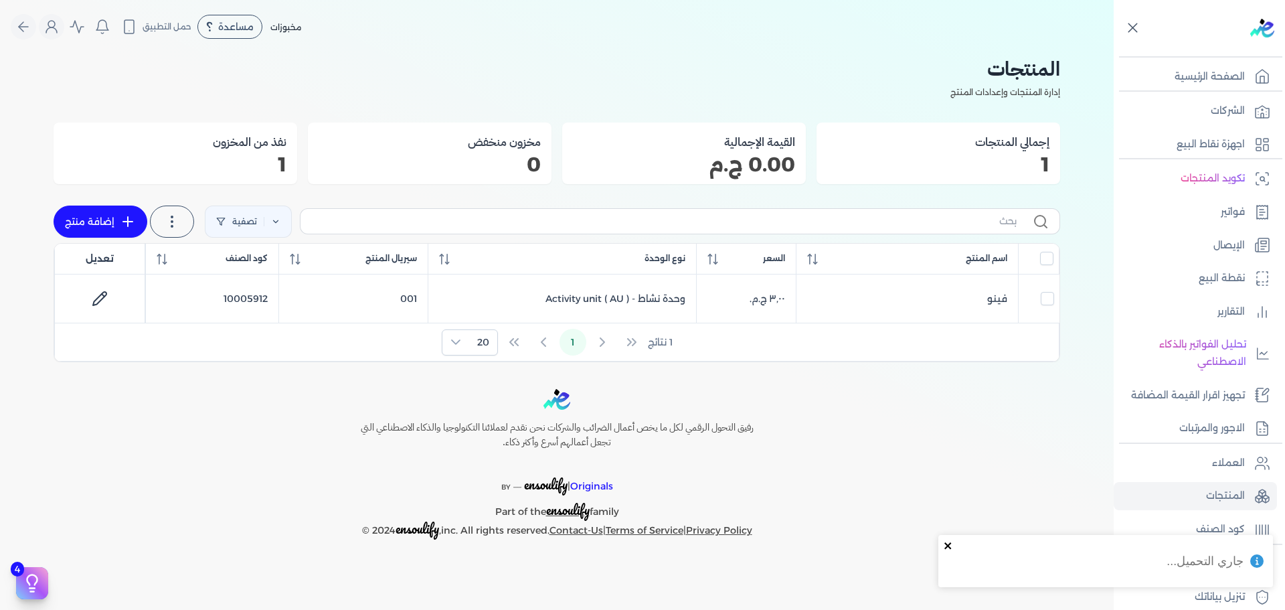
click at [947, 544] on icon "close" at bounding box center [948, 545] width 7 height 7
click at [1194, 519] on link "كود الصنف" at bounding box center [1195, 529] width 163 height 28
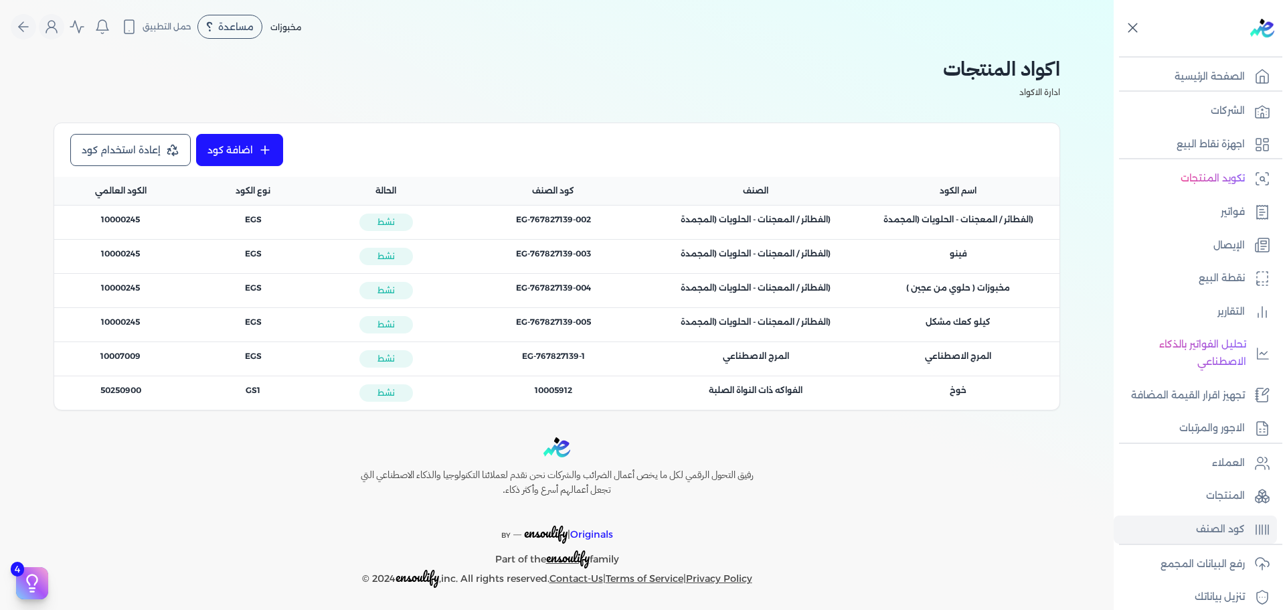
click at [589, 221] on span "كود الصنف : EG-767827139-002" at bounding box center [553, 220] width 75 height 12
drag, startPoint x: 592, startPoint y: 199, endPoint x: 537, endPoint y: 191, distance: 55.4
click at [537, 191] on div "كود الصنف" at bounding box center [554, 191] width 202 height 28
click at [39, 580] on icon at bounding box center [32, 583] width 20 height 20
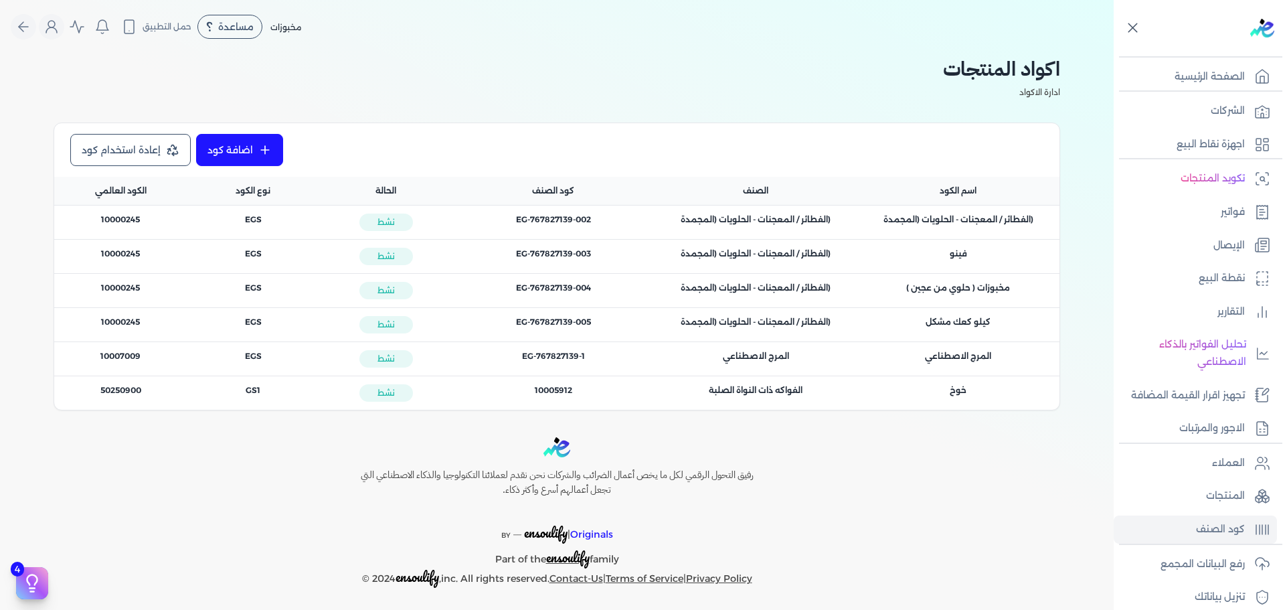
click at [435, 114] on div "اكواد المنتجات ادارة الاكواد اضافة كود إعادة استخدام كود اسم الكود الصنف كود ال…" at bounding box center [557, 232] width 1007 height 357
click at [218, 34] on div "مساعدة" at bounding box center [229, 27] width 65 height 24
click at [478, 35] on div "مخبوزات مساعدة خدمة العملاء دليل المستخدم حمل التطبيق شركه الاخوه الثلاثة فتحى …" at bounding box center [562, 26] width 1103 height 25
click at [1039, 67] on h2 "اكواد المنتجات" at bounding box center [557, 69] width 1007 height 30
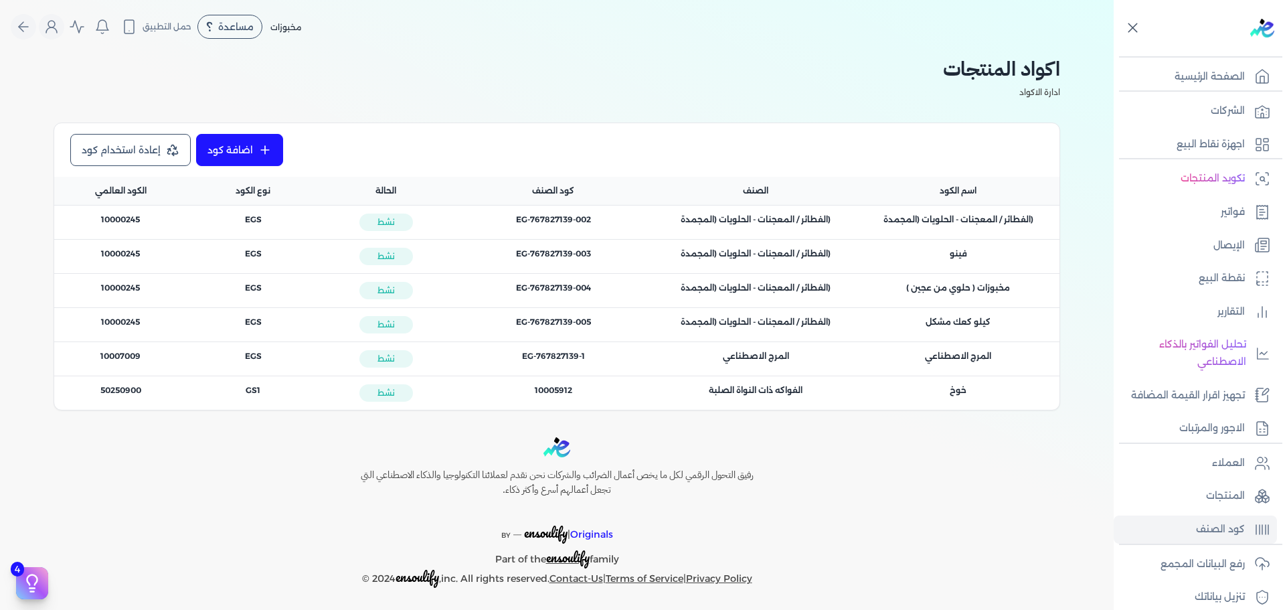
click at [1039, 67] on h2 "اكواد المنتجات" at bounding box center [557, 69] width 1007 height 30
click at [886, 96] on p "ادارة الاكواد" at bounding box center [557, 92] width 1007 height 17
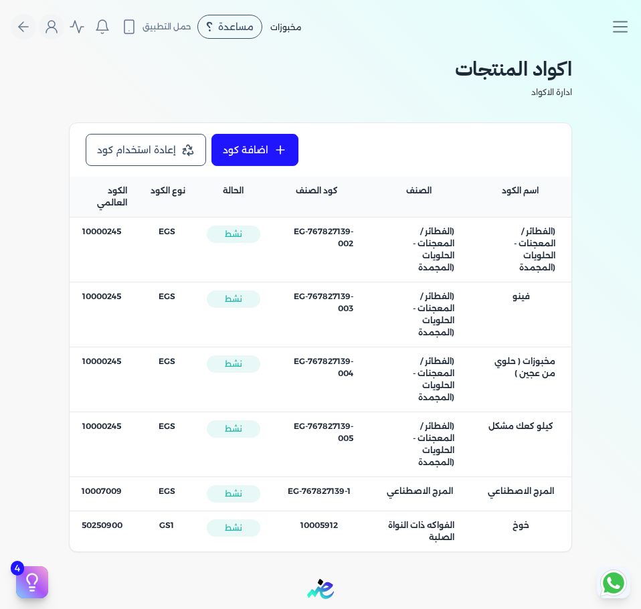
click at [543, 72] on h2 "اكواد المنتجات" at bounding box center [320, 69] width 503 height 30
click at [641, 78] on div "اكواد المنتجات ادارة الاكواد اضافة كود إعادة استخدام كود اسم الكود الصنف كود ال…" at bounding box center [320, 303] width 641 height 499
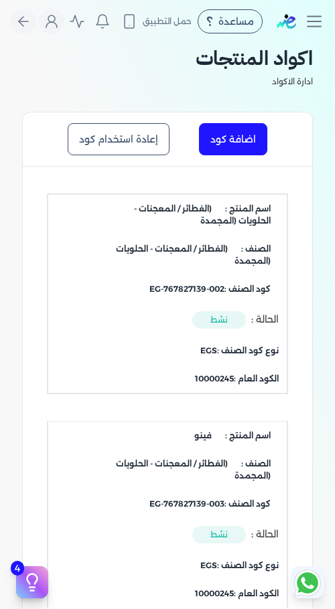
click at [199, 64] on h2 "اكواد المنتجات" at bounding box center [167, 58] width 291 height 30
click at [159, 23] on span "حمل التطبيق" at bounding box center [167, 21] width 49 height 12
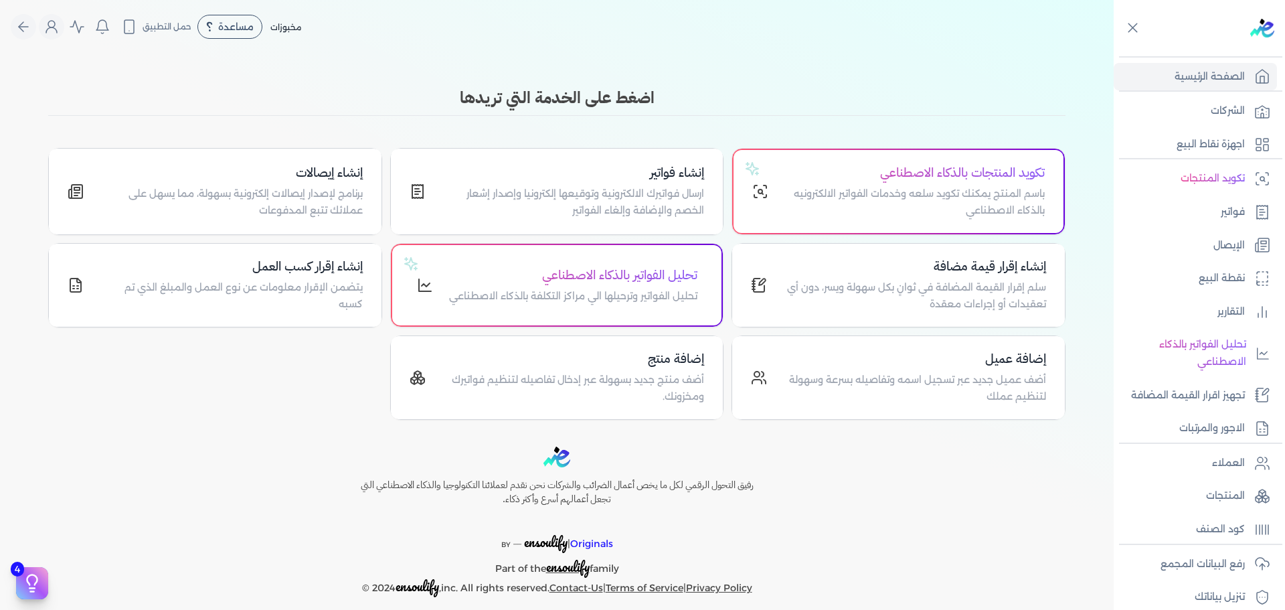
click at [830, 112] on div "اضغط على الخدمة التي تريدها" at bounding box center [557, 101] width 1018 height 30
click at [943, 86] on h3 "اضغط على الخدمة التي تريدها" at bounding box center [557, 98] width 1018 height 24
click at [1133, 30] on icon at bounding box center [1133, 27] width 17 height 17
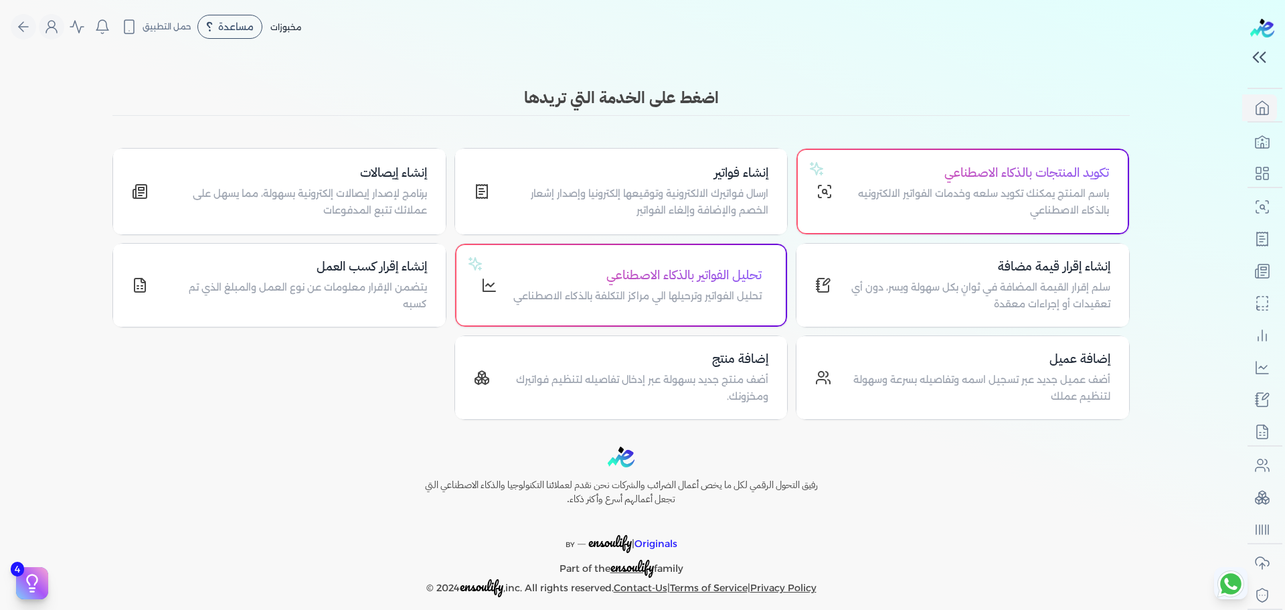
click at [673, 98] on h3 "اضغط على الخدمة التي تريدها" at bounding box center [621, 98] width 1018 height 24
click at [59, 30] on icon "Global" at bounding box center [52, 27] width 16 height 16
click at [173, 190] on label "تسجيل الخروج" at bounding box center [130, 195] width 161 height 27
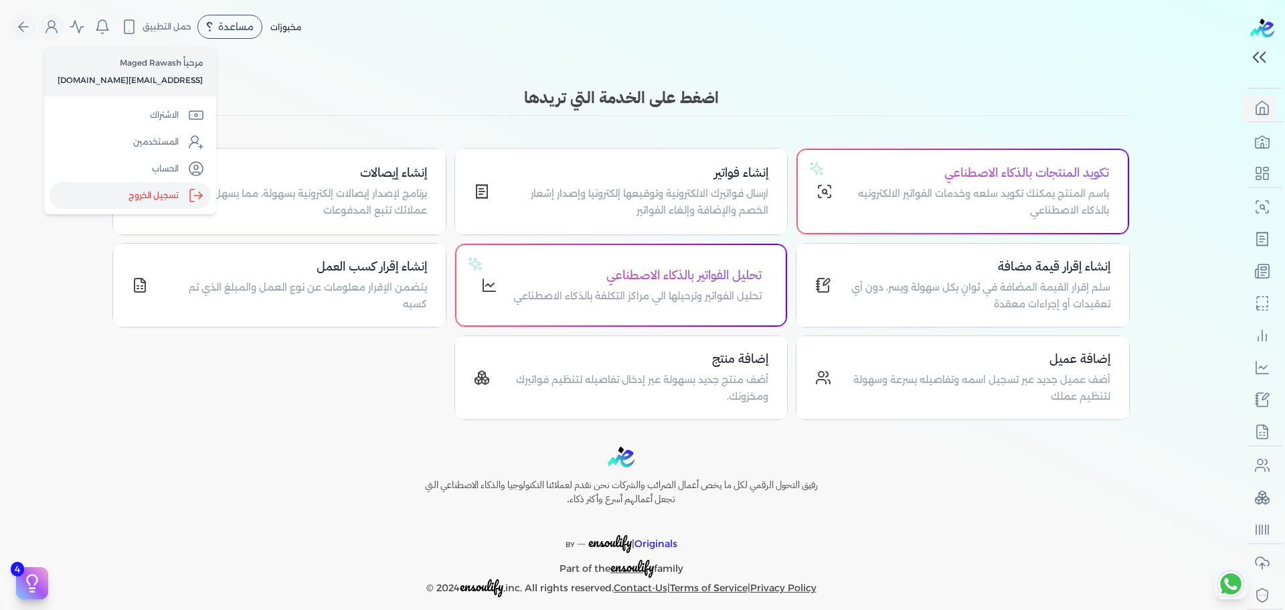
click at [1242, 54] on input "Close" at bounding box center [1242, 54] width 0 height 0
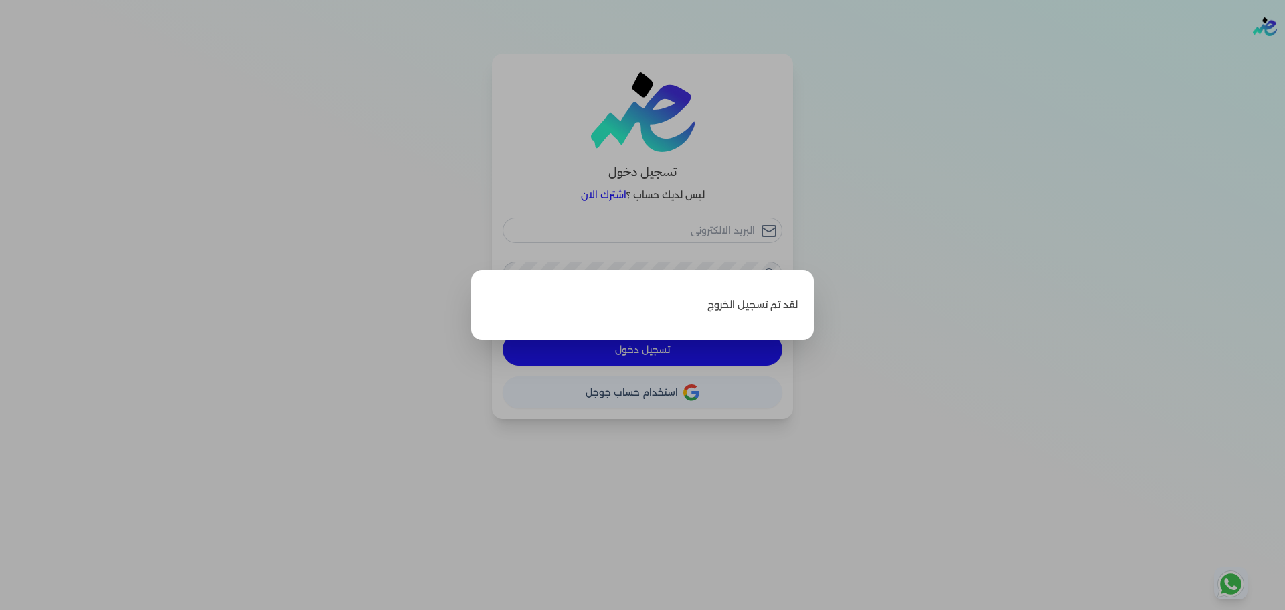
click at [956, 390] on label "Close" at bounding box center [642, 305] width 1285 height 610
click at [1285, 54] on input "Close" at bounding box center [1285, 54] width 0 height 0
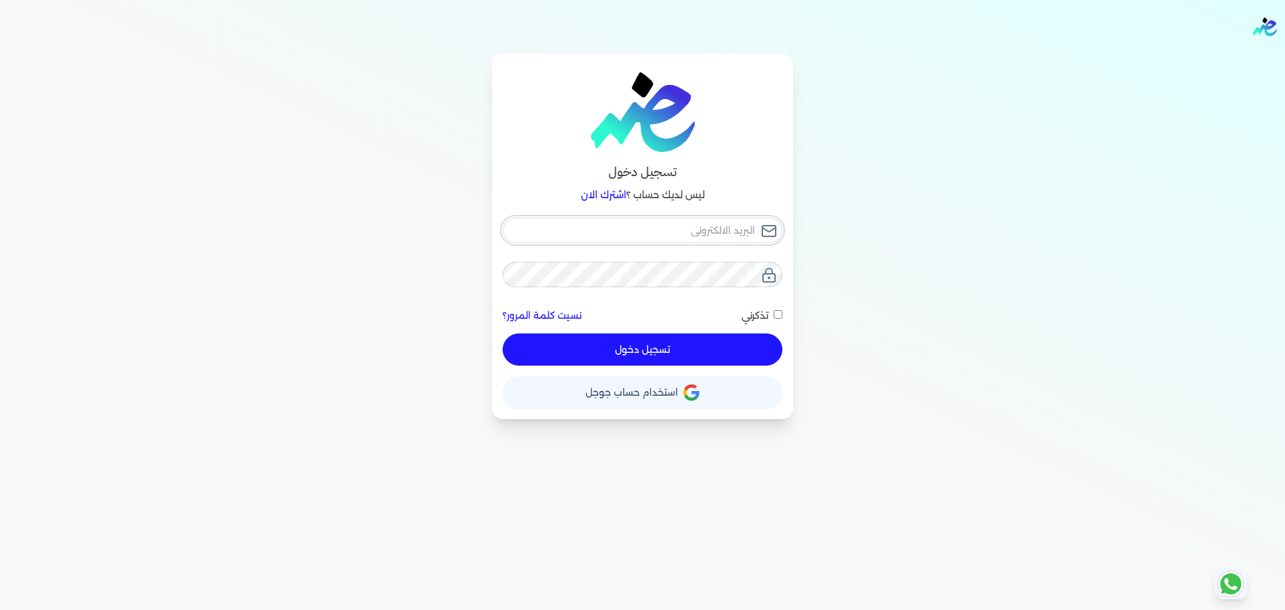
type input "[EMAIL_ADDRESS][DOMAIN_NAME]"
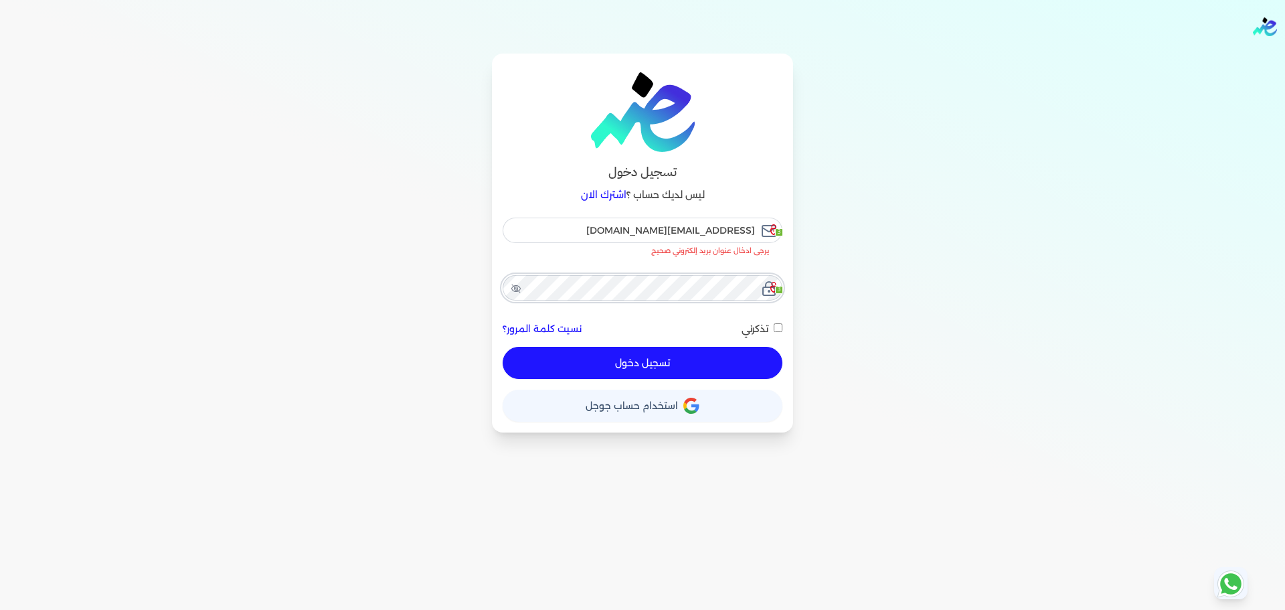
checkbox input "false"
type input "[EMAIL_ADDRESS][DOMAIN_NAME]"
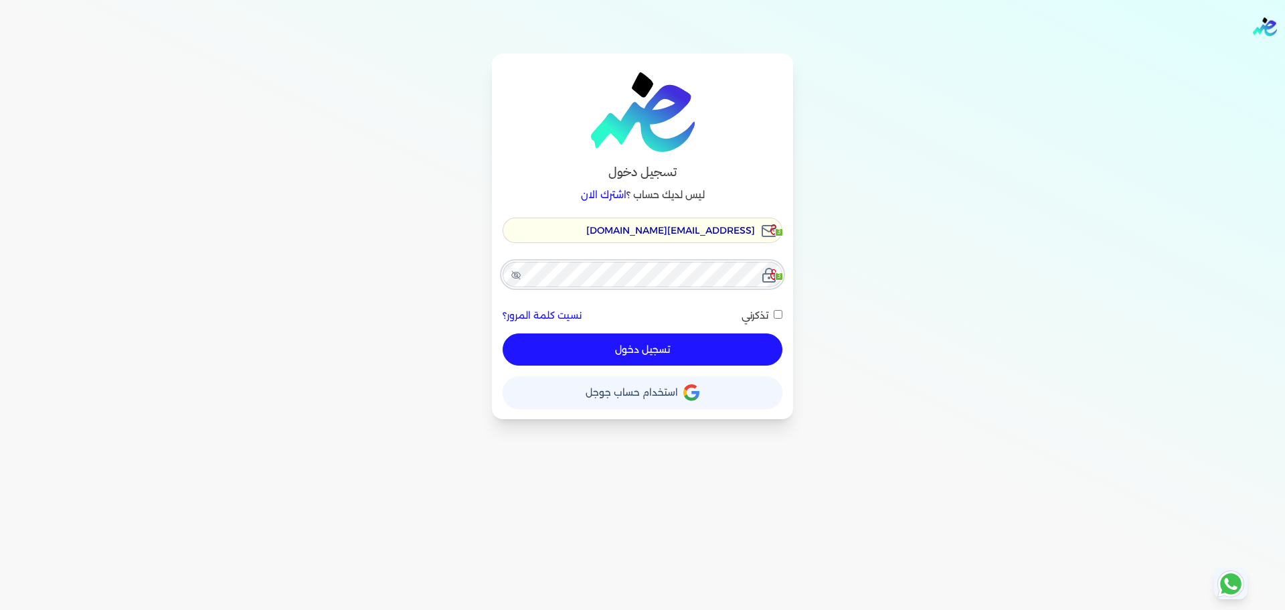
checkbox input "false"
click at [166, 137] on div "تسجيل دخول ليس لديك حساب ؟ اشترك الان [EMAIL_ADDRESS][DOMAIN_NAME] 3 3 نسيت كلم…" at bounding box center [643, 237] width 1028 height 366
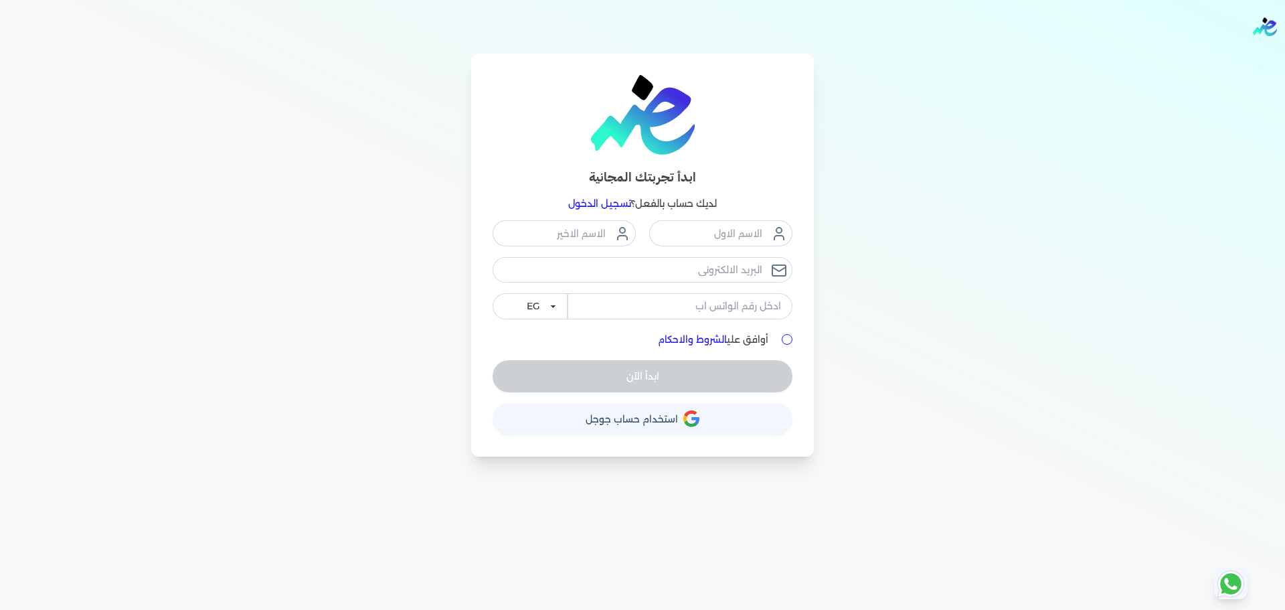
click at [597, 202] on link "تسجيل الدخول" at bounding box center [599, 203] width 63 height 12
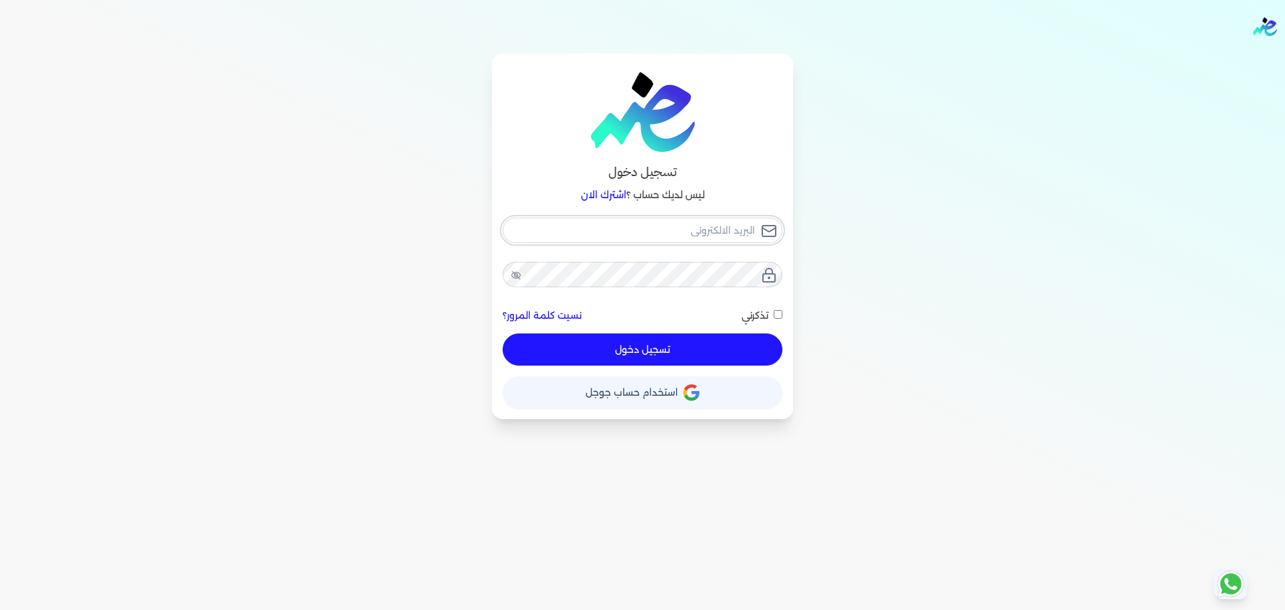
click at [715, 230] on input "email" at bounding box center [643, 230] width 280 height 25
type input "[EMAIL_ADDRESS][DOMAIN_NAME]"
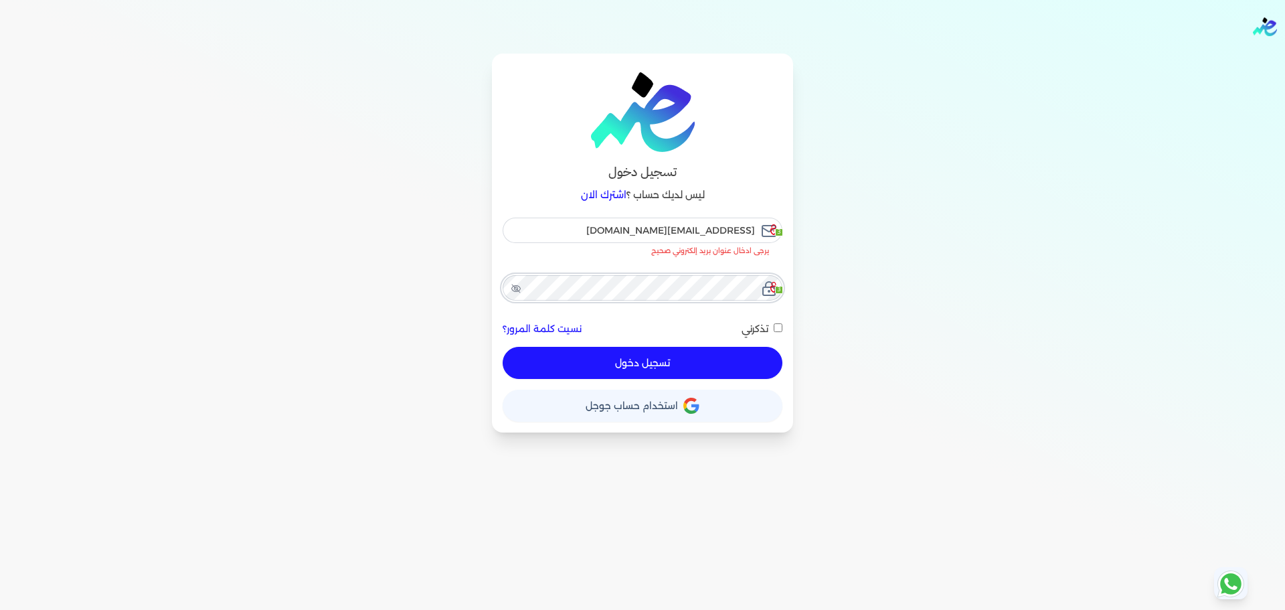
checkbox input "false"
type input "[EMAIL_ADDRESS][DOMAIN_NAME]"
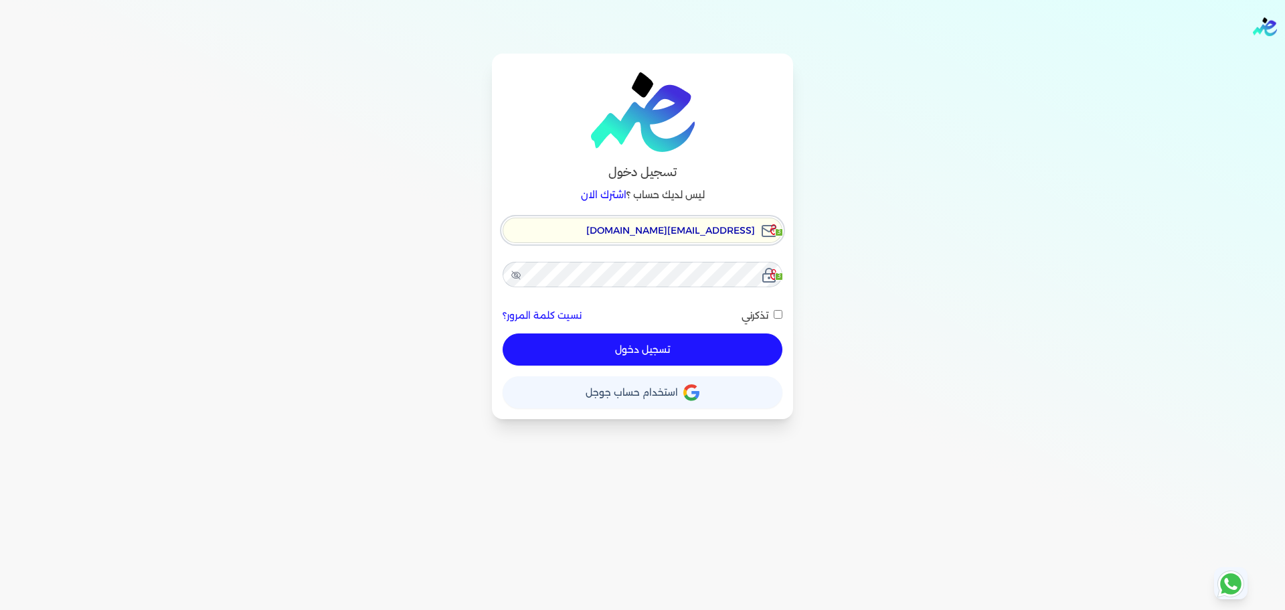
click at [694, 218] on input "[EMAIL_ADDRESS][DOMAIN_NAME]" at bounding box center [643, 230] width 280 height 25
checkbox input "false"
click at [693, 218] on input "[EMAIL_ADDRESS][DOMAIN_NAME]" at bounding box center [643, 230] width 280 height 25
type input "[EMAIL_ADDRESS][DOMAIN_NAME]"
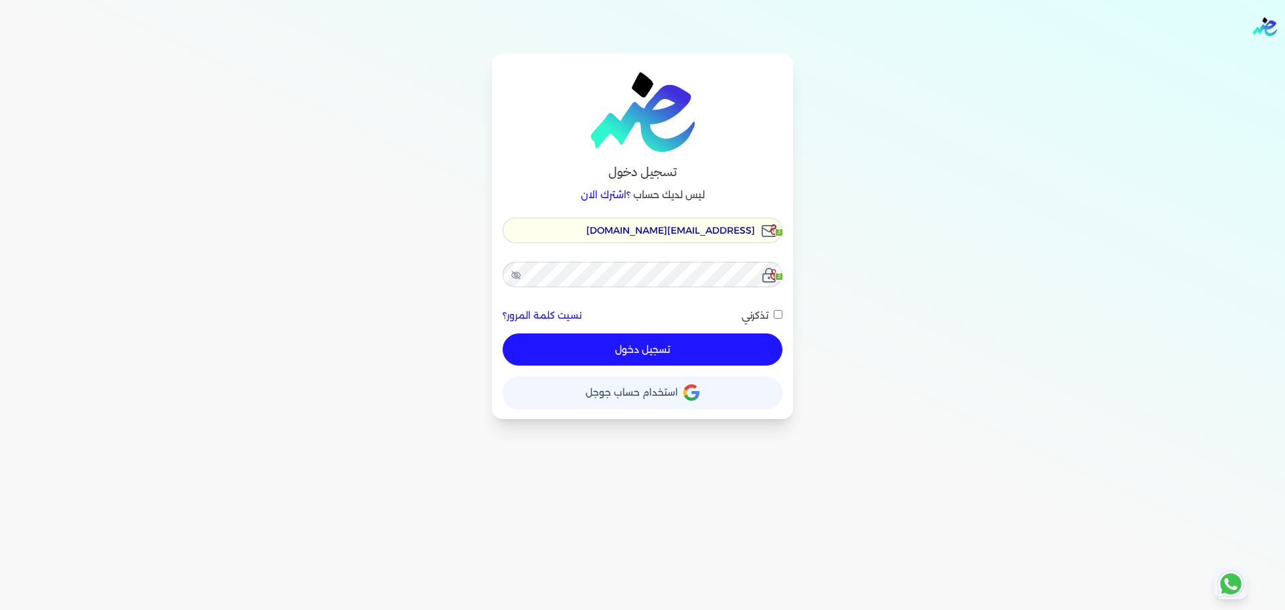
click at [692, 343] on button "تسجيل دخول" at bounding box center [643, 349] width 280 height 32
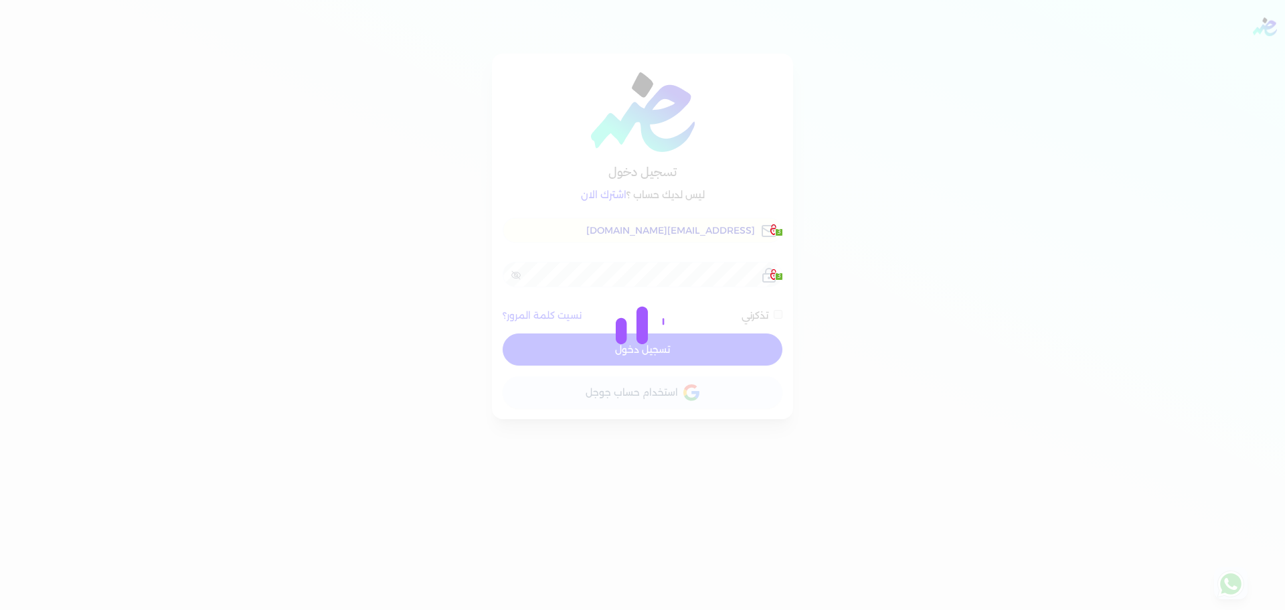
checkbox input "false"
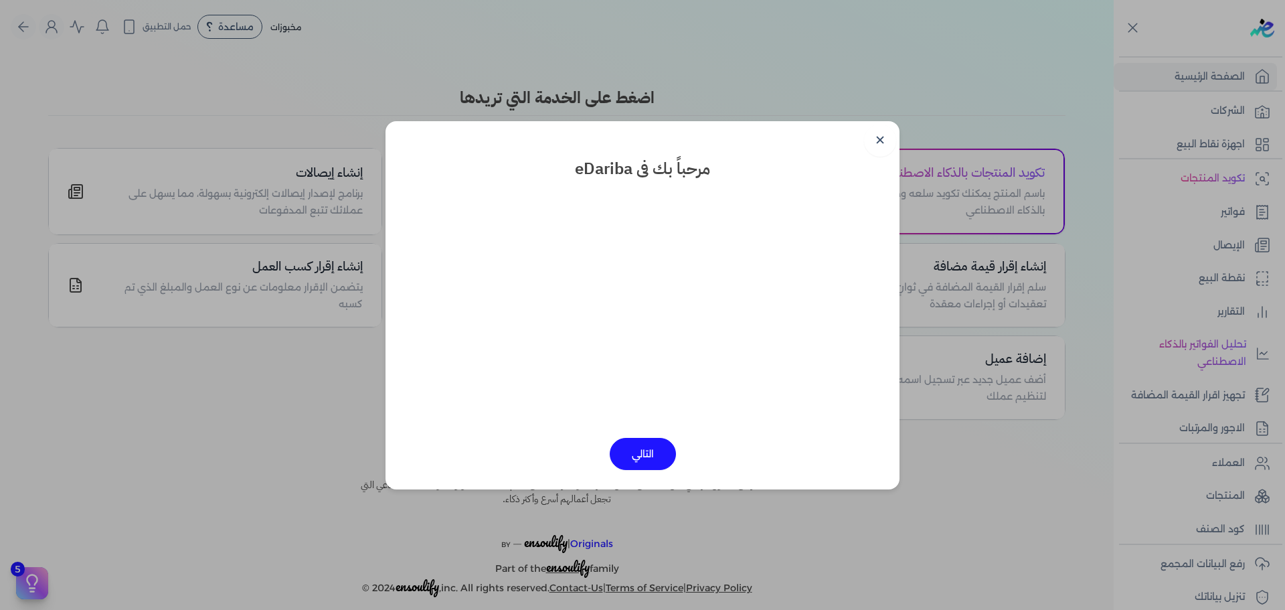
click at [872, 149] on link "✕" at bounding box center [880, 141] width 32 height 32
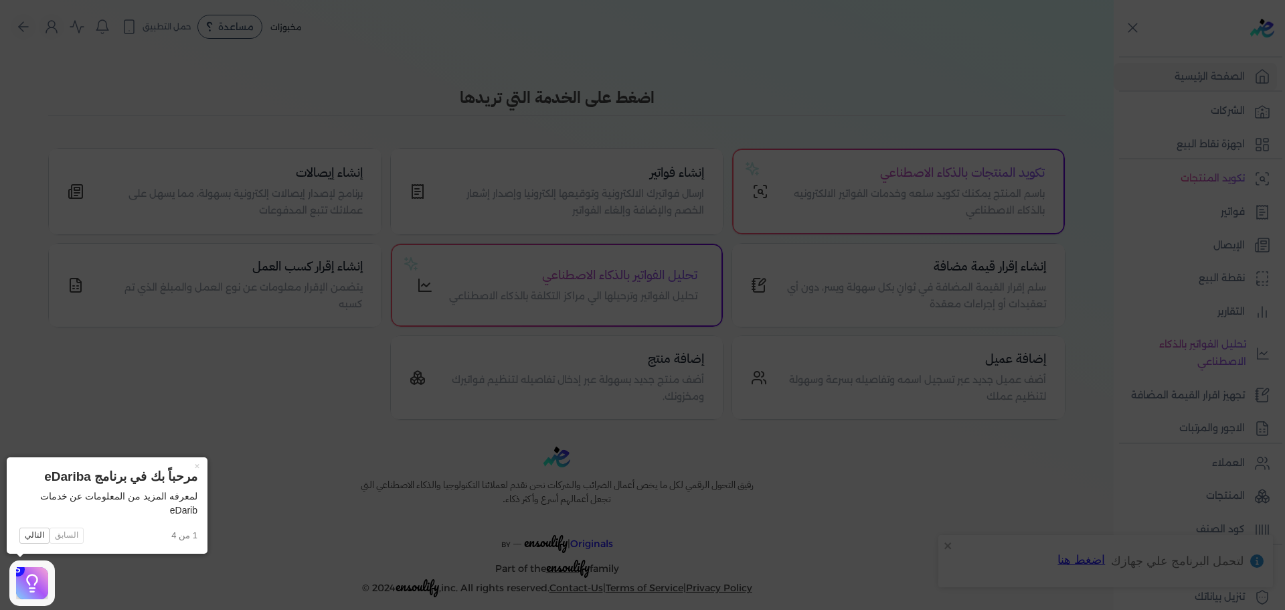
click at [967, 98] on icon at bounding box center [642, 305] width 1285 height 610
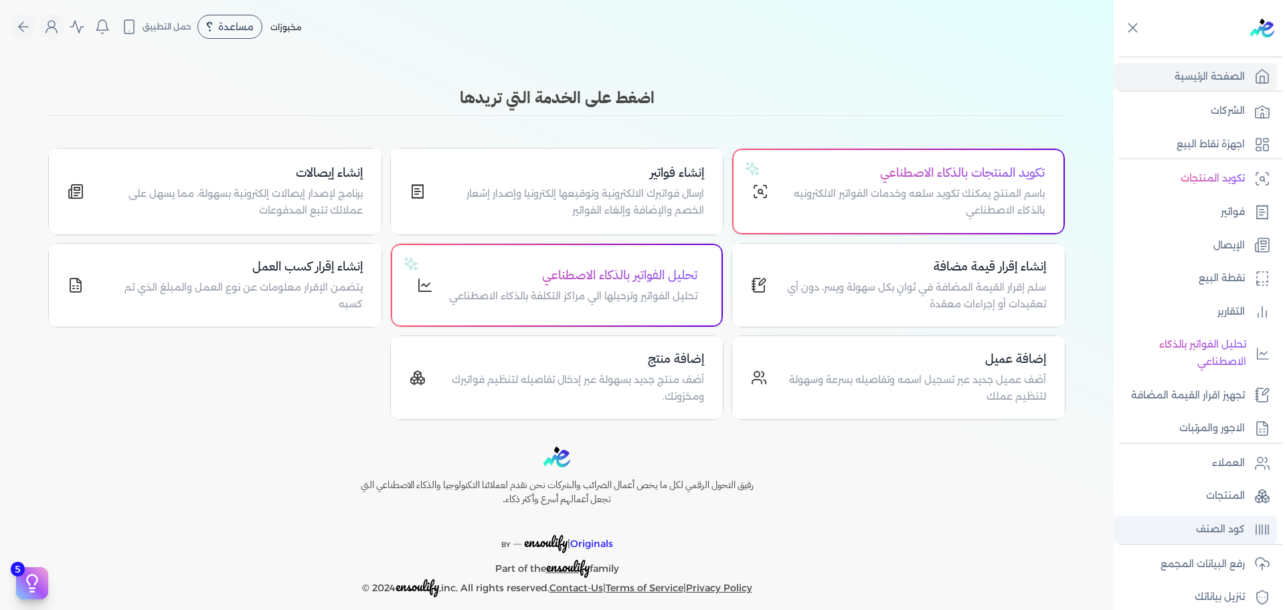
scroll to position [113, 0]
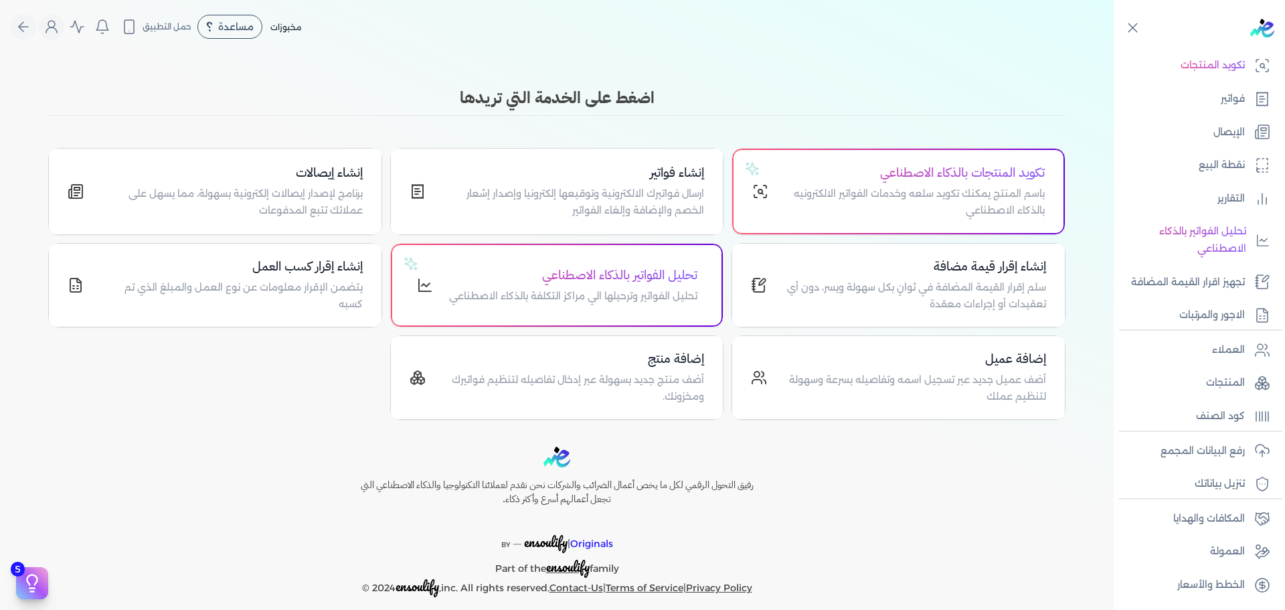
click at [1228, 54] on div at bounding box center [1119, 113] width 268 height 149
